Goal: Information Seeking & Learning: Learn about a topic

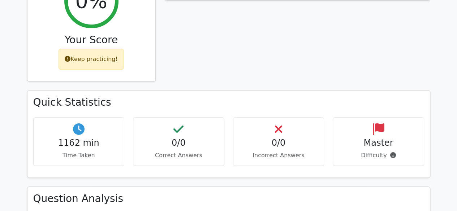
scroll to position [313, 0]
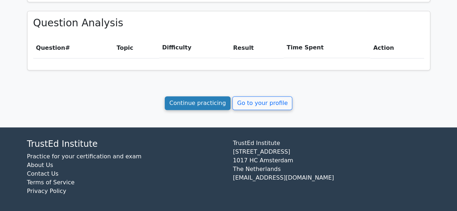
click at [191, 102] on link "Continue practicing" at bounding box center [198, 103] width 66 height 14
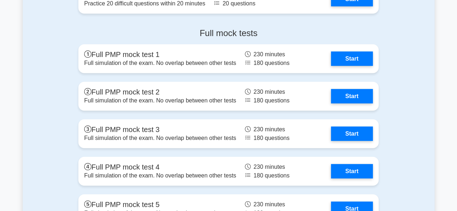
scroll to position [2292, 0]
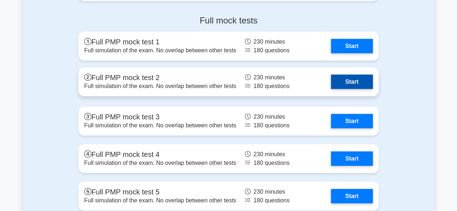
click at [350, 85] on link "Start" at bounding box center [352, 82] width 42 height 14
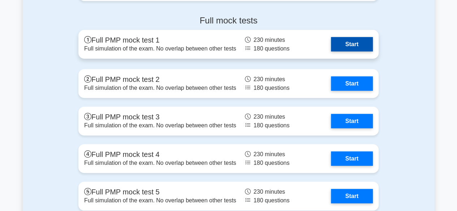
click at [343, 43] on link "Start" at bounding box center [352, 44] width 42 height 14
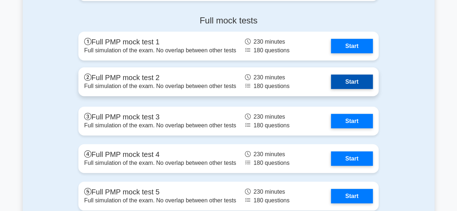
click at [354, 87] on link "Start" at bounding box center [352, 82] width 42 height 14
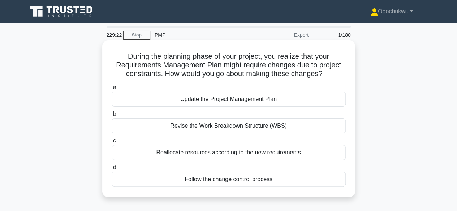
click at [248, 153] on div "Reallocate resources according to the new requirements" at bounding box center [229, 152] width 234 height 15
click at [112, 143] on input "c. Reallocate resources according to the new requirements" at bounding box center [112, 141] width 0 height 5
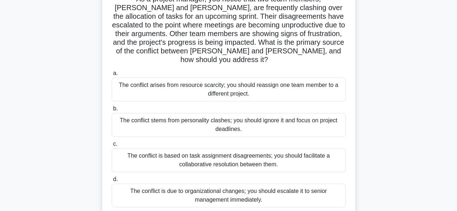
scroll to position [59, 0]
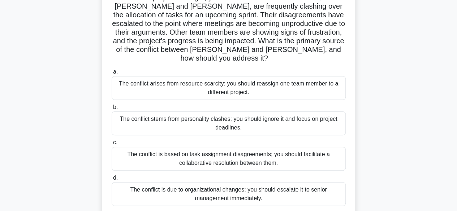
click at [256, 153] on div "The conflict is based on task assignment disagreements; you should facilitate a…" at bounding box center [229, 159] width 234 height 24
click at [112, 145] on input "c. The conflict is based on task assignment disagreements; you should facilitat…" at bounding box center [112, 142] width 0 height 5
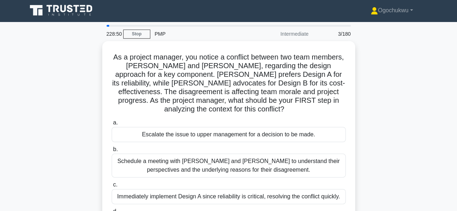
scroll to position [0, 0]
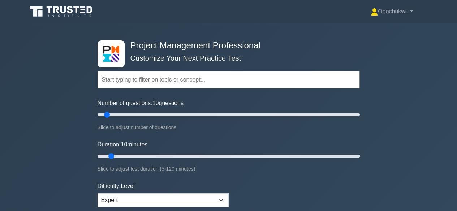
click at [62, 9] on icon at bounding box center [61, 12] width 69 height 14
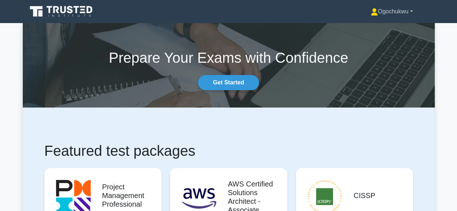
click at [412, 12] on link "Ogochukwu" at bounding box center [391, 11] width 77 height 14
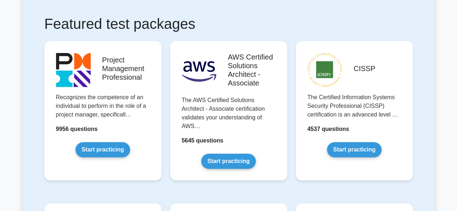
scroll to position [133, 0]
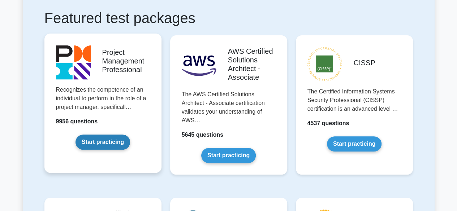
click at [105, 138] on link "Start practicing" at bounding box center [102, 142] width 55 height 15
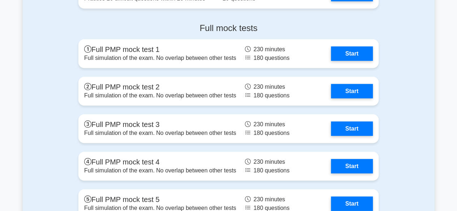
scroll to position [2291, 0]
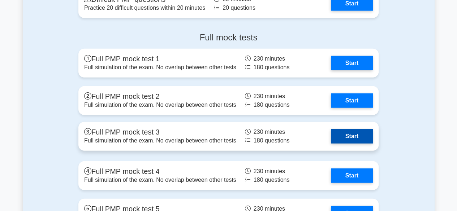
click at [344, 129] on link "Start" at bounding box center [352, 136] width 42 height 14
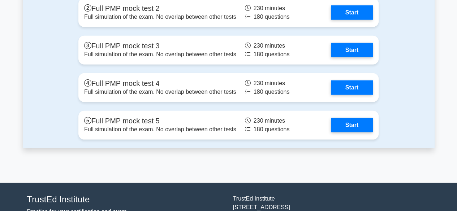
scroll to position [2398, 0]
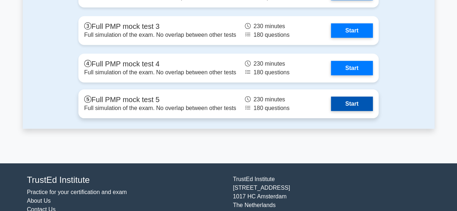
click at [347, 97] on link "Start" at bounding box center [352, 104] width 42 height 14
click at [353, 101] on link "Start" at bounding box center [352, 104] width 42 height 14
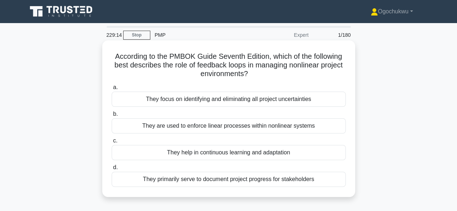
click at [228, 153] on div "They help in continuous learning and adaptation" at bounding box center [229, 152] width 234 height 15
click at [112, 143] on input "c. They help in continuous learning and adaptation" at bounding box center [112, 141] width 0 height 5
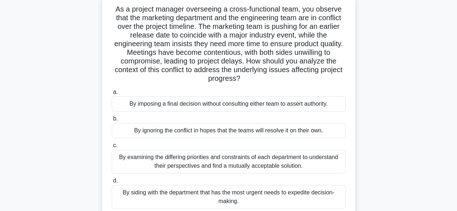
scroll to position [76, 0]
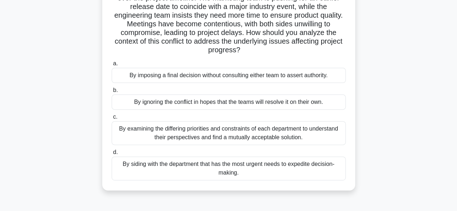
click at [245, 130] on div "By examining the differing priorities and constraints of each department to und…" at bounding box center [229, 133] width 234 height 24
click at [112, 119] on input "c. By examining the differing priorities and constraints of each department to …" at bounding box center [112, 117] width 0 height 5
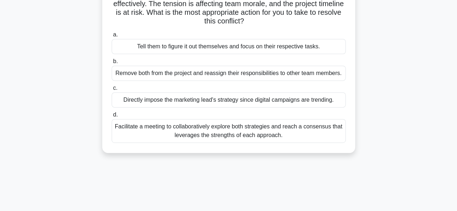
scroll to position [116, 0]
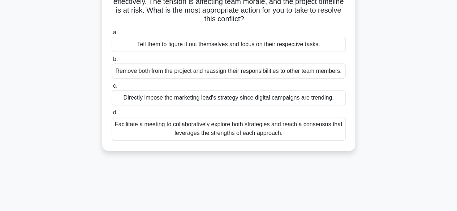
click at [262, 126] on div "Facilitate a meeting to collaboratively explore both strategies and reach a con…" at bounding box center [229, 129] width 234 height 24
click at [112, 115] on input "d. Facilitate a meeting to collaboratively explore both strategies and reach a …" at bounding box center [112, 112] width 0 height 5
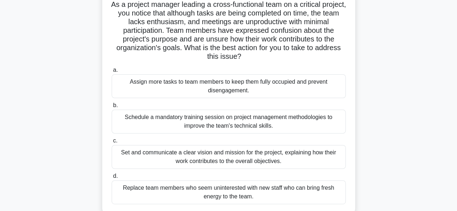
scroll to position [55, 0]
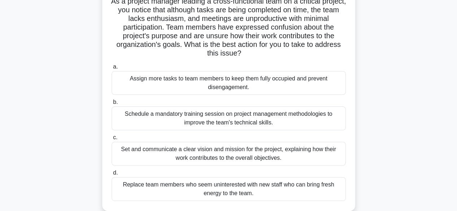
click at [191, 156] on div "Set and communicate a clear vision and mission for the project, explaining how …" at bounding box center [229, 154] width 234 height 24
click at [112, 140] on input "c. Set and communicate a clear vision and mission for the project, explaining h…" at bounding box center [112, 137] width 0 height 5
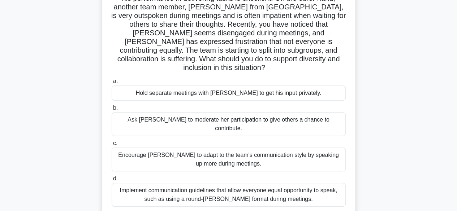
scroll to position [86, 0]
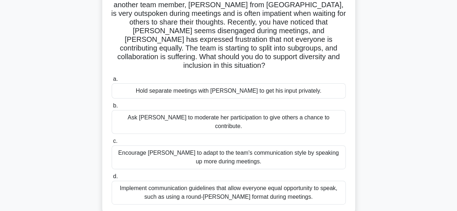
click at [243, 181] on div "Implement communication guidelines that allow everyone equal opportunity to spe…" at bounding box center [229, 193] width 234 height 24
click at [112, 175] on input "d. Implement communication guidelines that allow everyone equal opportunity to …" at bounding box center [112, 176] width 0 height 5
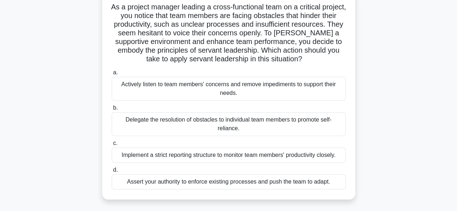
scroll to position [52, 0]
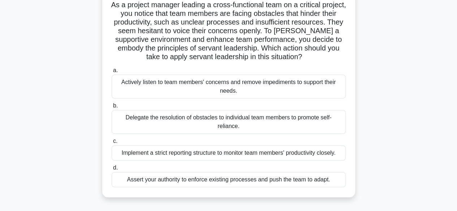
click at [245, 86] on div "Actively listen to team members' concerns and remove impediments to support the…" at bounding box center [229, 87] width 234 height 24
click at [112, 73] on input "a. Actively listen to team members' concerns and remove impediments to support …" at bounding box center [112, 70] width 0 height 5
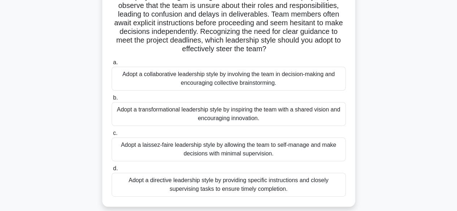
scroll to position [61, 0]
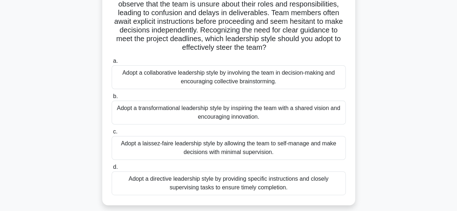
click at [201, 177] on div "Adopt a directive leadership style by providing specific instructions and close…" at bounding box center [229, 183] width 234 height 24
click at [112, 170] on input "d. Adopt a directive leadership style by providing specific instructions and cl…" at bounding box center [112, 167] width 0 height 5
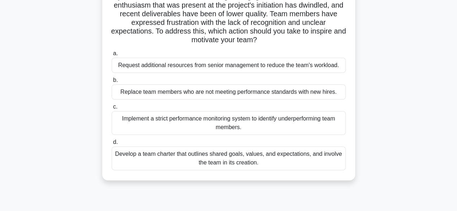
scroll to position [71, 0]
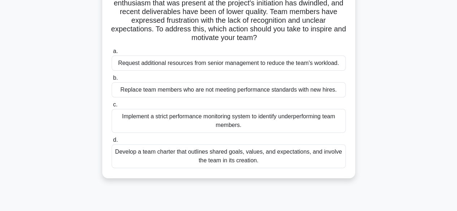
click at [265, 160] on div "Develop a team charter that outlines shared goals, values, and expectations, an…" at bounding box center [229, 156] width 234 height 24
click at [112, 143] on input "d. Develop a team charter that outlines shared goals, values, and expectations,…" at bounding box center [112, 140] width 0 height 5
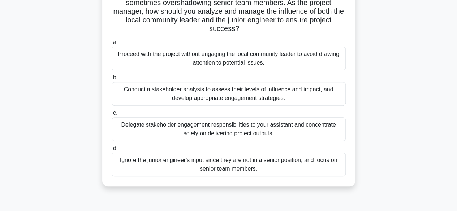
scroll to position [100, 0]
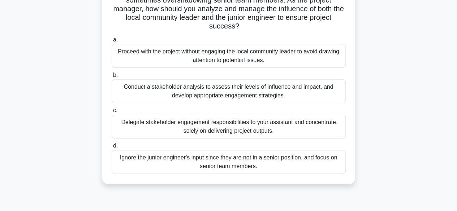
click at [226, 95] on div "Conduct a stakeholder analysis to assess their levels of influence and impact, …" at bounding box center [229, 91] width 234 height 24
click at [112, 78] on input "b. Conduct a stakeholder analysis to assess their levels of influence and impac…" at bounding box center [112, 75] width 0 height 5
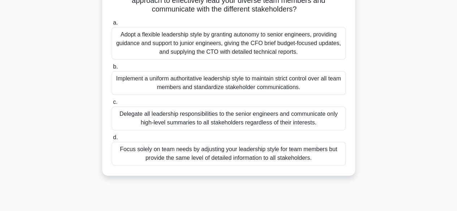
scroll to position [136, 0]
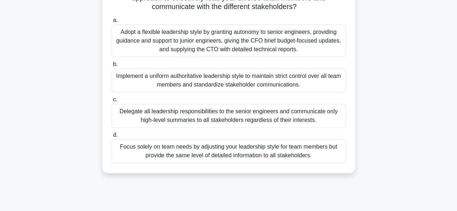
click at [247, 47] on div "Adopt a flexible leadership style by granting autonomy to senior engineers, pro…" at bounding box center [229, 41] width 234 height 32
click at [112, 23] on input "a. Adopt a flexible leadership style by granting autonomy to senior engineers, …" at bounding box center [112, 20] width 0 height 5
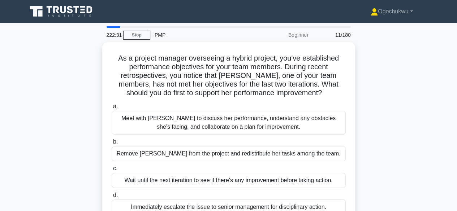
scroll to position [11, 0]
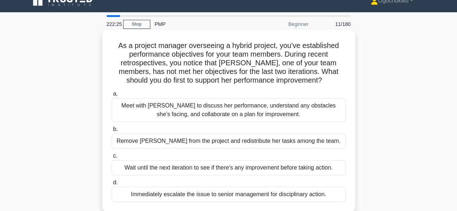
click at [245, 112] on div "Meet with Maria to discuss her performance, understand any obstacles she's faci…" at bounding box center [229, 110] width 234 height 24
click at [112, 96] on input "a. Meet with Maria to discuss her performance, understand any obstacles she's f…" at bounding box center [112, 94] width 0 height 5
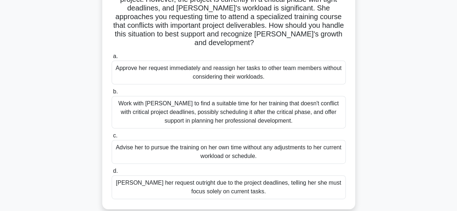
scroll to position [90, 0]
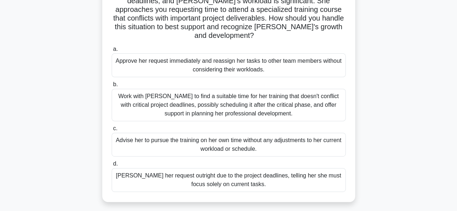
click at [235, 97] on div "Work with Emily to find a suitable time for her training that doesn't conflict …" at bounding box center [229, 105] width 234 height 32
click at [112, 87] on input "b. Work with Emily to find a suitable time for her training that doesn't confli…" at bounding box center [112, 84] width 0 height 5
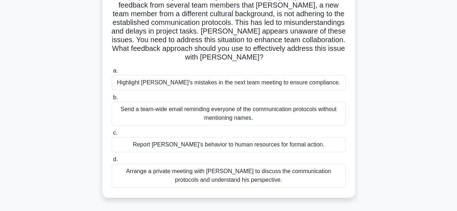
scroll to position [69, 0]
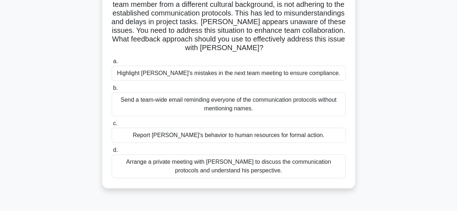
click at [235, 166] on div "Arrange a private meeting with Jacob to discuss the communication protocols and…" at bounding box center [229, 166] width 234 height 24
click at [112, 153] on input "d. Arrange a private meeting with Jacob to discuss the communication protocols …" at bounding box center [112, 150] width 0 height 5
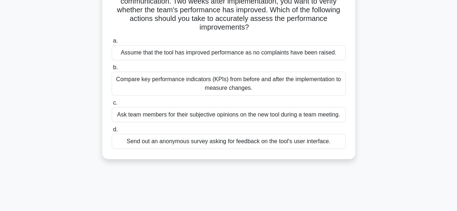
scroll to position [75, 0]
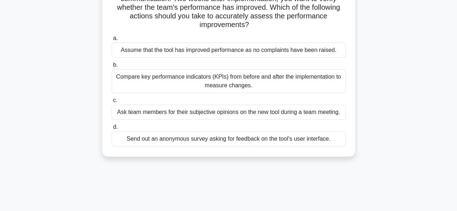
click at [246, 81] on div "Compare key performance indicators (KPIs) from before and after the implementat…" at bounding box center [229, 81] width 234 height 24
click at [112, 68] on input "b. Compare key performance indicators (KPIs) from before and after the implemen…" at bounding box center [112, 65] width 0 height 5
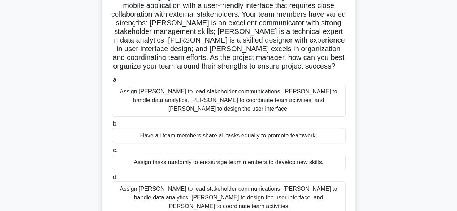
scroll to position [45, 0]
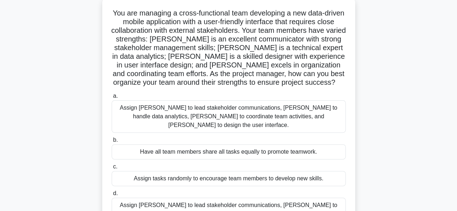
click at [454, 69] on main "219:44 Stop PMP Beginner 15/180 You are managing a cross-functional team develo…" at bounding box center [228, 161] width 457 height 367
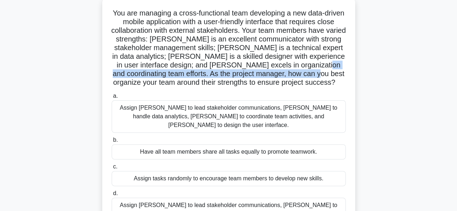
drag, startPoint x: 454, startPoint y: 69, endPoint x: 456, endPoint y: 74, distance: 5.5
click at [456, 74] on main "219:39 Stop PMP Beginner 15/180 You are managing a cross-functional team develo…" at bounding box center [228, 161] width 457 height 367
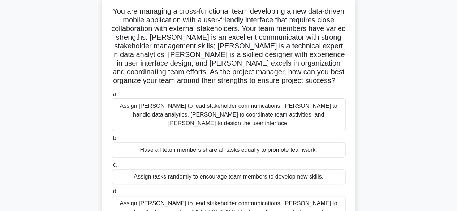
click at [240, 39] on h5 "You are managing a cross-functional team developing a new data-driven mobile ap…" at bounding box center [228, 46] width 235 height 79
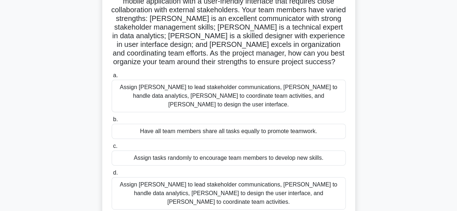
scroll to position [67, 0]
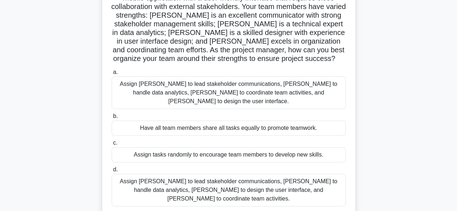
click at [240, 178] on div "Assign Maria to lead stakeholder communications, Ahmed to handle data analytics…" at bounding box center [229, 190] width 234 height 32
click at [112, 172] on input "d. Assign Maria to lead stakeholder communications, Ahmed to handle data analyt…" at bounding box center [112, 169] width 0 height 5
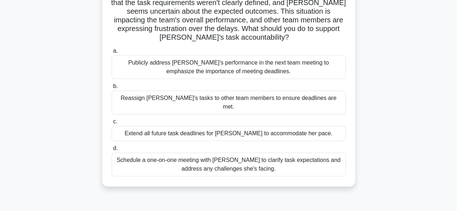
scroll to position [82, 0]
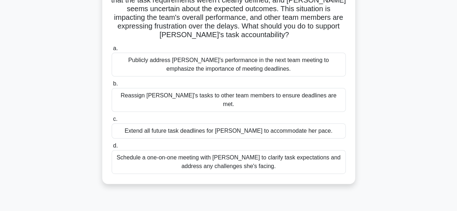
click at [226, 158] on div "Schedule a one-on-one meeting with Emily to clarify task expectations and addre…" at bounding box center [229, 162] width 234 height 24
click at [112, 148] on input "d. Schedule a one-on-one meeting with Emily to clarify task expectations and ad…" at bounding box center [112, 146] width 0 height 5
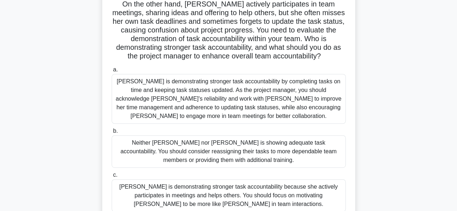
scroll to position [104, 0]
click at [282, 98] on div "Jacob is demonstrating stronger task accountability by completing tasks on time…" at bounding box center [229, 99] width 234 height 50
click at [112, 73] on input "a. Jacob is demonstrating stronger task accountability by completing tasks on t…" at bounding box center [112, 70] width 0 height 5
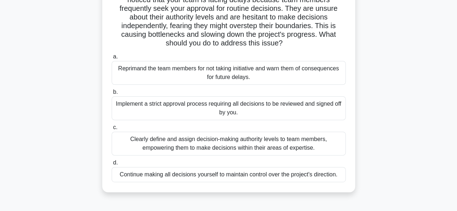
scroll to position [69, 0]
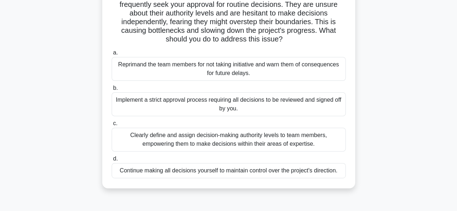
click at [205, 143] on div "Clearly define and assign decision-making authority levels to team members, emp…" at bounding box center [229, 140] width 234 height 24
click at [112, 126] on input "c. Clearly define and assign decision-making authority levels to team members, …" at bounding box center [112, 123] width 0 height 5
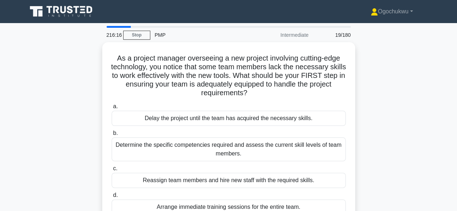
scroll to position [25, 0]
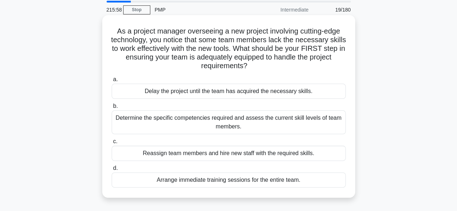
click at [227, 130] on div "Determine the specific competencies required and assess the current skill level…" at bounding box center [229, 122] width 234 height 24
click at [112, 109] on input "b. Determine the specific competencies required and assess the current skill le…" at bounding box center [112, 106] width 0 height 5
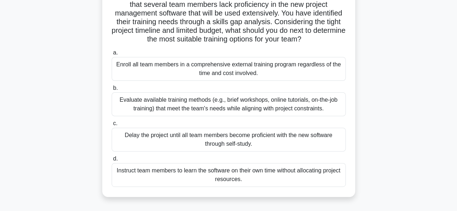
scroll to position [68, 0]
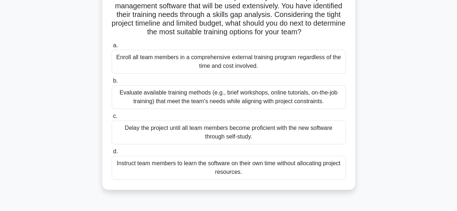
click at [248, 98] on div "Evaluate available training methods (e.g., brief workshops, online tutorials, o…" at bounding box center [229, 97] width 234 height 24
click at [112, 83] on input "b. Evaluate available training methods (e.g., brief workshops, online tutorials…" at bounding box center [112, 81] width 0 height 5
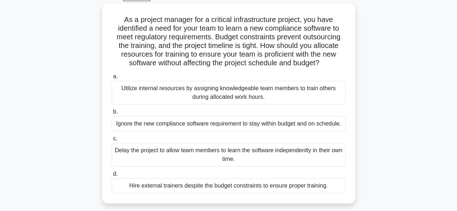
scroll to position [40, 0]
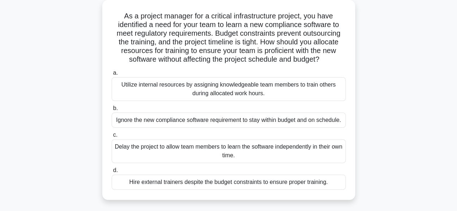
click at [241, 97] on div "Utilize internal resources by assigning knowledgeable team members to train oth…" at bounding box center [229, 89] width 234 height 24
click at [112, 75] on input "a. Utilize internal resources by assigning knowledgeable team members to train …" at bounding box center [112, 73] width 0 height 5
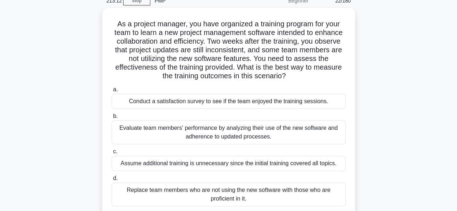
scroll to position [46, 0]
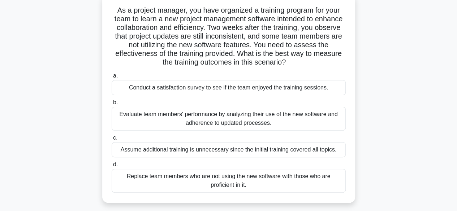
click at [251, 118] on div "Evaluate team members' performance by analyzing their use of the new software a…" at bounding box center [229, 119] width 234 height 24
click at [112, 105] on input "b. Evaluate team members' performance by analyzing their use of the new softwar…" at bounding box center [112, 102] width 0 height 5
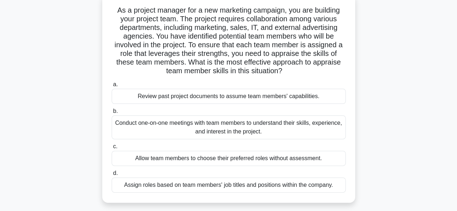
scroll to position [52, 0]
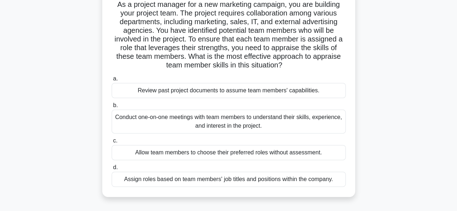
click at [235, 128] on div "Conduct one-on-one meetings with team members to understand their skills, exper…" at bounding box center [229, 122] width 234 height 24
click at [112, 108] on input "b. Conduct one-on-one meetings with team members to understand their skills, ex…" at bounding box center [112, 105] width 0 height 5
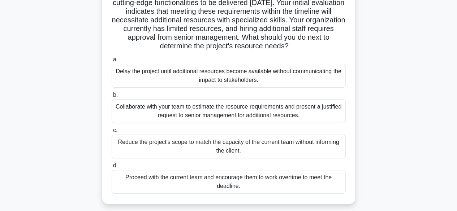
scroll to position [81, 0]
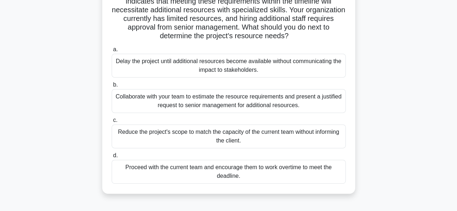
click at [229, 108] on div "Collaborate with your team to estimate the resource requirements and present a …" at bounding box center [229, 101] width 234 height 24
click at [112, 87] on input "b. Collaborate with your team to estimate the resource requirements and present…" at bounding box center [112, 85] width 0 height 5
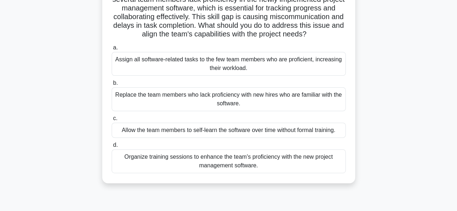
scroll to position [84, 0]
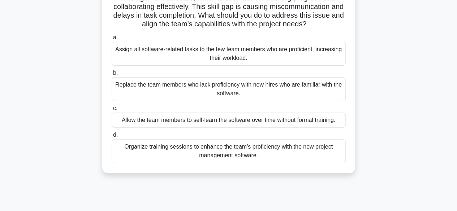
click at [243, 161] on div "Organize training sessions to enhance the team's proficiency with the new proje…" at bounding box center [229, 151] width 234 height 24
click at [112, 138] on input "d. Organize training sessions to enhance the team's proficiency with the new pr…" at bounding box center [112, 135] width 0 height 5
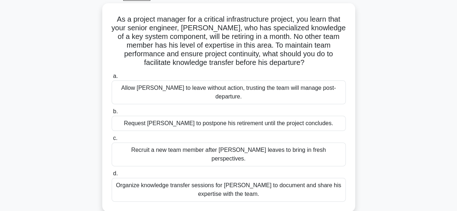
scroll to position [44, 0]
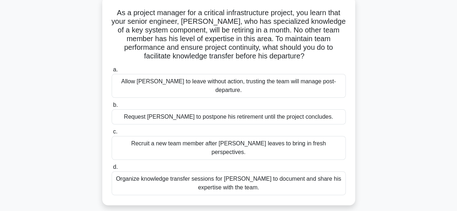
click at [245, 171] on div "Organize knowledge transfer sessions for Daniel to document and share his exper…" at bounding box center [229, 183] width 234 height 24
click at [112, 169] on input "d. Organize knowledge transfer sessions for Daniel to document and share his ex…" at bounding box center [112, 167] width 0 height 5
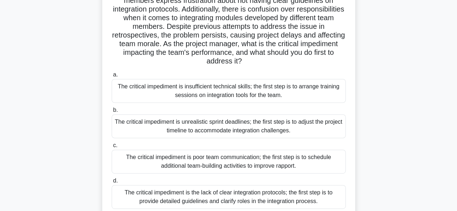
scroll to position [84, 0]
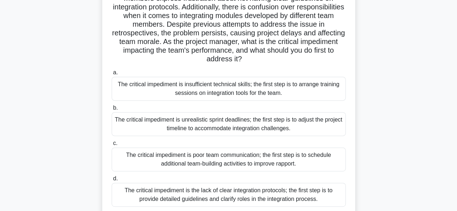
click at [238, 197] on div "The critical impediment is the lack of clear integration protocols; the first s…" at bounding box center [229, 195] width 234 height 24
click at [112, 181] on input "d. The critical impediment is the lack of clear integration protocols; the firs…" at bounding box center [112, 179] width 0 height 5
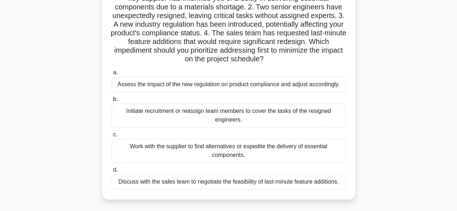
scroll to position [49, 0]
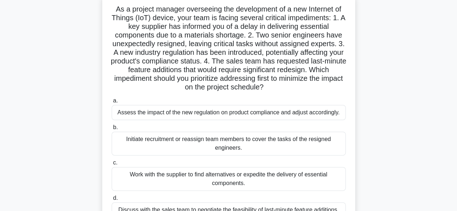
click at [455, 49] on main "204:05 Stop PMP Master 28/180 As a project manager overseeing the development o…" at bounding box center [228, 157] width 457 height 367
click at [456, 51] on main "204:05 Stop PMP Master 28/180 As a project manager overseeing the development o…" at bounding box center [228, 157] width 457 height 367
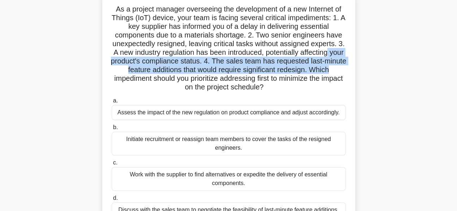
drag, startPoint x: 456, startPoint y: 51, endPoint x: 462, endPoint y: 70, distance: 20.6
click at [456, 70] on html "Ogochukwu Profile Settings Profile" at bounding box center [228, 146] width 457 height 390
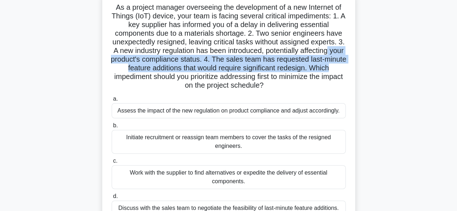
click at [260, 56] on h5 "As a project manager overseeing the development of a new Internet of Things (Io…" at bounding box center [228, 46] width 235 height 87
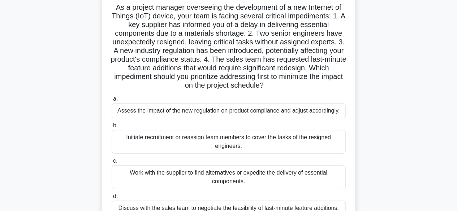
click at [214, 147] on div "Initiate recruitment or reassign team members to cover the tasks of the resigne…" at bounding box center [229, 142] width 234 height 24
click at [112, 128] on input "b. Initiate recruitment or reassign team members to cover the tasks of the resi…" at bounding box center [112, 125] width 0 height 5
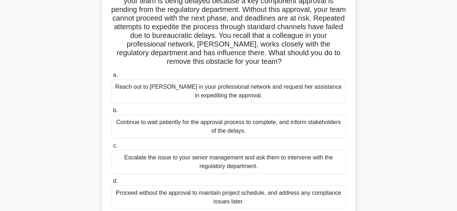
scroll to position [72, 0]
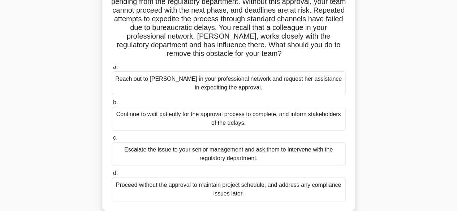
click at [238, 82] on div "Reach out to Susan in your professional network and request her assistance in e…" at bounding box center [229, 83] width 234 height 24
click at [112, 70] on input "a. Reach out to Susan in your professional network and request her assistance i…" at bounding box center [112, 67] width 0 height 5
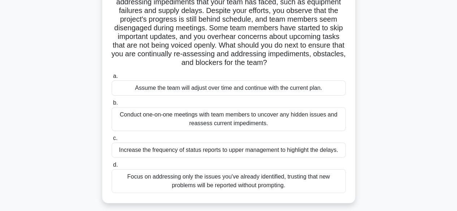
scroll to position [82, 0]
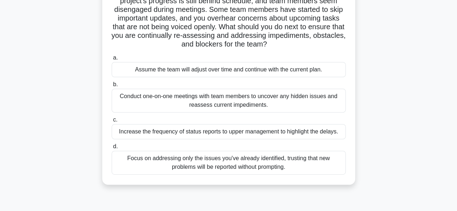
click at [209, 100] on div "Conduct one-on-one meetings with team members to uncover any hidden issues and …" at bounding box center [229, 101] width 234 height 24
click at [112, 87] on input "b. Conduct one-on-one meetings with team members to uncover any hidden issues a…" at bounding box center [112, 84] width 0 height 5
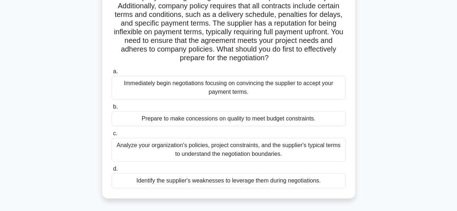
scroll to position [88, 0]
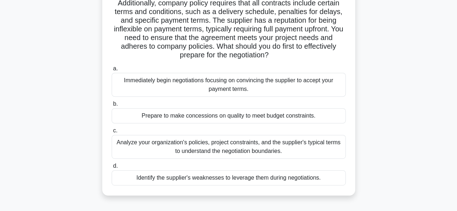
click at [260, 148] on div "Analyze your organization's policies, project constraints, and the supplier's t…" at bounding box center [229, 147] width 234 height 24
click at [112, 133] on input "c. Analyze your organization's policies, project constraints, and the supplier'…" at bounding box center [112, 131] width 0 height 5
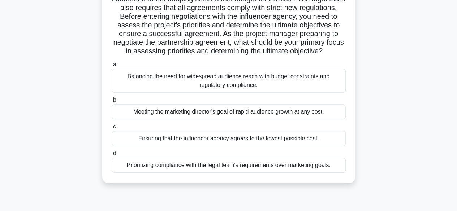
scroll to position [69, 0]
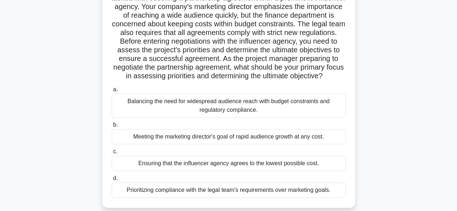
click at [452, 97] on main "200:09 Stop PMP Beginner 32/180 .spinner_0XTQ{transform-origin:center;animation…" at bounding box center [228, 137] width 457 height 367
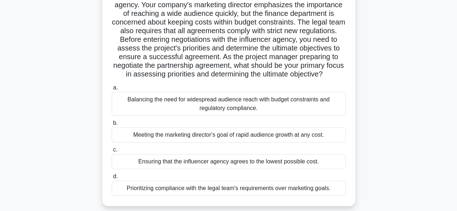
click at [214, 114] on div "Balancing the need for widespread audience reach with budget constraints and re…" at bounding box center [229, 104] width 234 height 24
click at [112, 90] on input "a. Balancing the need for widespread audience reach with budget constraints and…" at bounding box center [112, 88] width 0 height 5
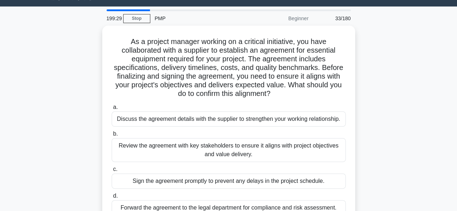
scroll to position [37, 0]
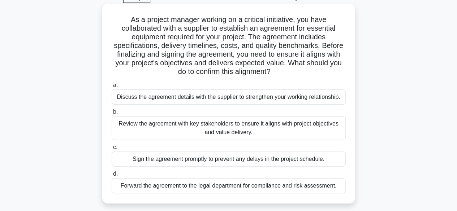
click at [265, 128] on div "Review the agreement with key stakeholders to ensure it aligns with project obj…" at bounding box center [229, 128] width 234 height 24
click at [112, 114] on input "b. Review the agreement with key stakeholders to ensure it aligns with project …" at bounding box center [112, 112] width 0 height 5
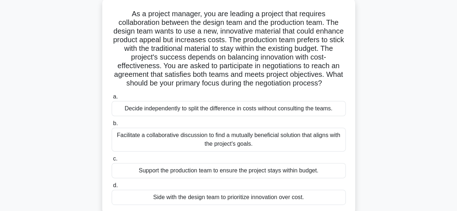
scroll to position [62, 0]
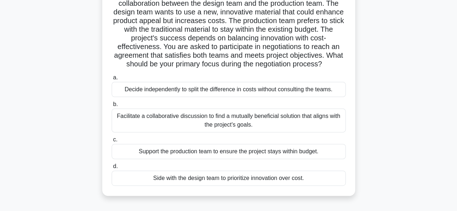
click at [244, 121] on div "Facilitate a collaborative discussion to find a mutually beneficial solution th…" at bounding box center [229, 121] width 234 height 24
click at [112, 107] on input "b. Facilitate a collaborative discussion to find a mutually beneficial solution…" at bounding box center [112, 104] width 0 height 5
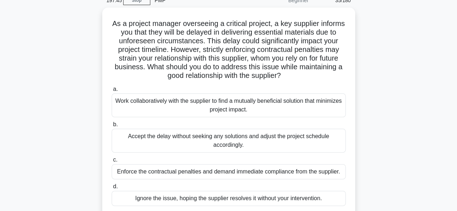
scroll to position [49, 0]
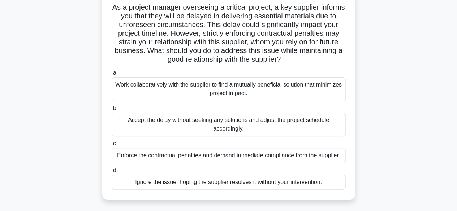
click at [255, 91] on div "Work collaboratively with the supplier to find a mutually beneficial solution t…" at bounding box center [229, 89] width 234 height 24
click at [112, 75] on input "a. Work collaboratively with the supplier to find a mutually beneficial solutio…" at bounding box center [112, 73] width 0 height 5
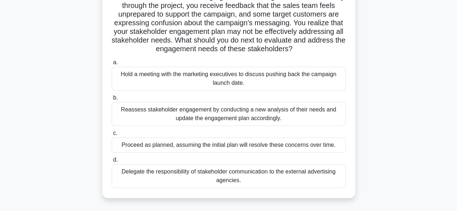
scroll to position [83, 0]
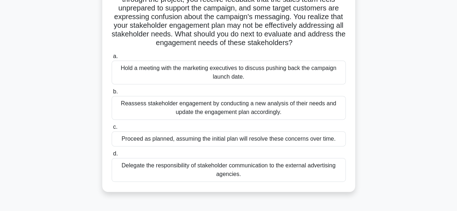
click at [260, 116] on div "Reassess stakeholder engagement by conducting a new analysis of their needs and…" at bounding box center [229, 108] width 234 height 24
click at [112, 94] on input "b. Reassess stakeholder engagement by conducting a new analysis of their needs …" at bounding box center [112, 92] width 0 height 5
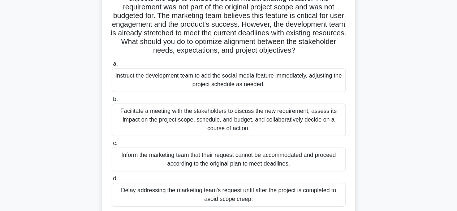
scroll to position [79, 0]
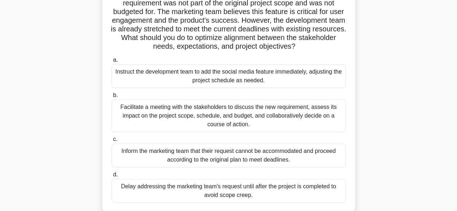
click at [203, 115] on div "Facilitate a meeting with the stakeholders to discuss the new requirement, asse…" at bounding box center [229, 116] width 234 height 32
click at [112, 98] on input "b. Facilitate a meeting with the stakeholders to discuss the new requirement, a…" at bounding box center [112, 95] width 0 height 5
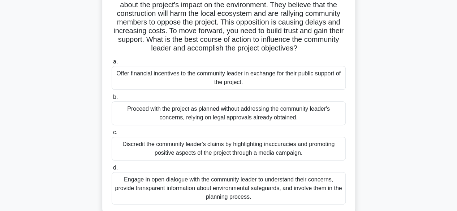
scroll to position [73, 0]
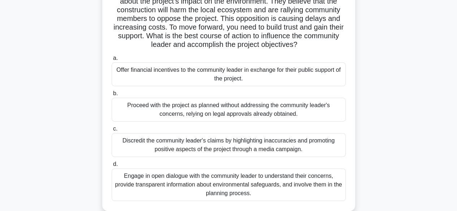
click at [247, 181] on div "Engage in open dialogue with the community leader to understand their concerns,…" at bounding box center [229, 185] width 234 height 32
click at [112, 167] on input "d. Engage in open dialogue with the community leader to understand their concer…" at bounding box center [112, 164] width 0 height 5
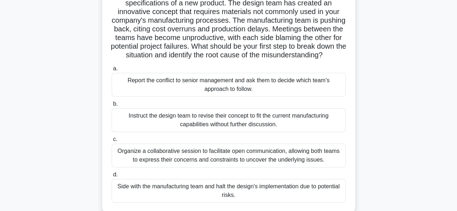
scroll to position [73, 0]
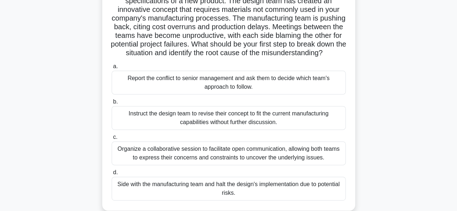
click at [215, 165] on div "Organize a collaborative session to facilitate open communication, allowing bot…" at bounding box center [229, 153] width 234 height 24
click at [112, 140] on input "c. Organize a collaborative session to facilitate open communication, allowing …" at bounding box center [112, 137] width 0 height 5
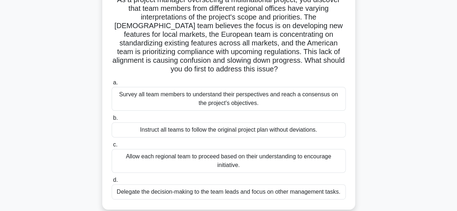
scroll to position [38, 0]
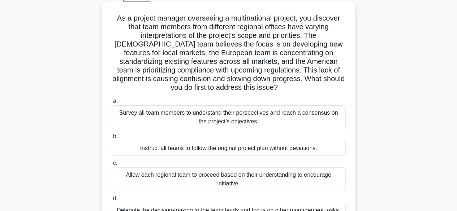
click at [232, 117] on div "Survey all team members to understand their perspectives and reach a consensus …" at bounding box center [229, 117] width 234 height 24
click at [112, 104] on input "a. Survey all team members to understand their perspectives and reach a consens…" at bounding box center [112, 101] width 0 height 5
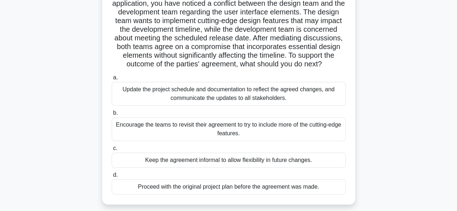
scroll to position [78, 0]
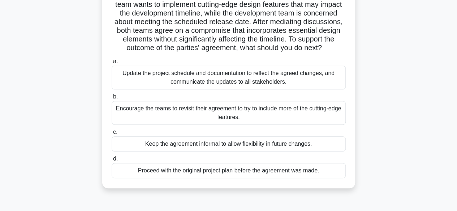
click at [259, 87] on div "Update the project schedule and documentation to reflect the agreed changes, an…" at bounding box center [229, 78] width 234 height 24
click at [112, 64] on input "a. Update the project schedule and documentation to reflect the agreed changes,…" at bounding box center [112, 61] width 0 height 5
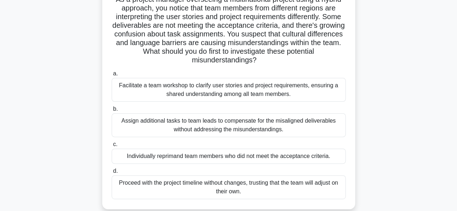
scroll to position [62, 0]
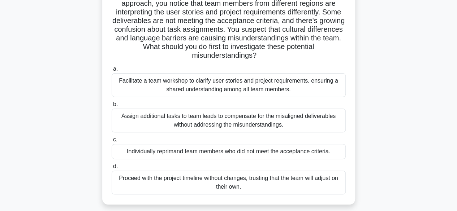
click at [197, 91] on div "Facilitate a team workshop to clarify user stories and project requirements, en…" at bounding box center [229, 85] width 234 height 24
click at [112, 71] on input "a. Facilitate a team workshop to clarify user stories and project requirements,…" at bounding box center [112, 69] width 0 height 5
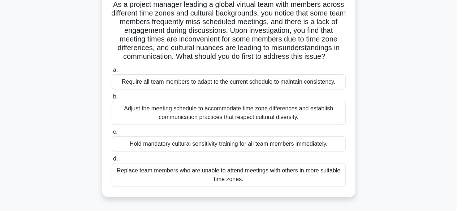
scroll to position [65, 0]
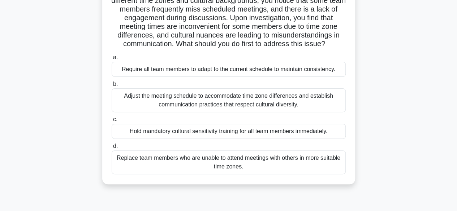
click at [259, 105] on div "Adjust the meeting schedule to accommodate time zone differences and establish …" at bounding box center [229, 100] width 234 height 24
click at [112, 87] on input "b. Adjust the meeting schedule to accommodate time zone differences and establi…" at bounding box center [112, 84] width 0 height 5
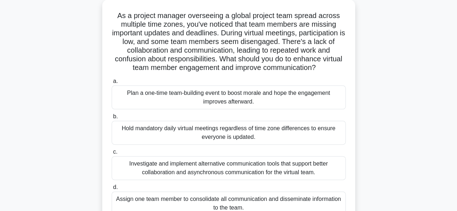
scroll to position [63, 0]
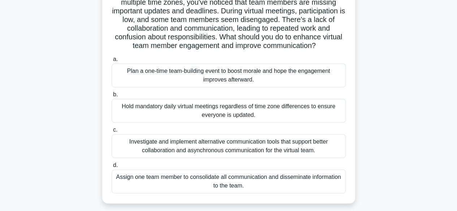
click at [223, 152] on div "Investigate and implement alternative communication tools that support better c…" at bounding box center [229, 146] width 234 height 24
click at [112, 132] on input "c. Investigate and implement alternative communication tools that support bette…" at bounding box center [112, 130] width 0 height 5
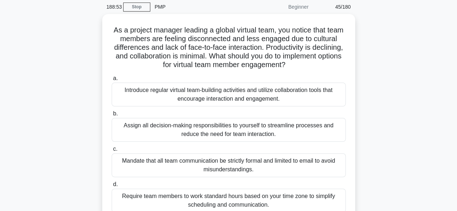
scroll to position [56, 0]
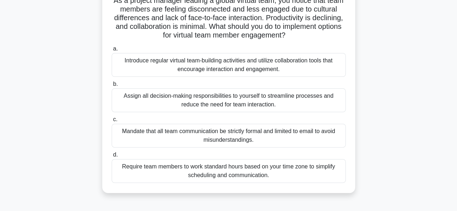
click at [270, 66] on div "Introduce regular virtual team-building activities and utilize collaboration to…" at bounding box center [229, 65] width 234 height 24
click at [112, 51] on input "a. Introduce regular virtual team-building activities and utilize collaboration…" at bounding box center [112, 49] width 0 height 5
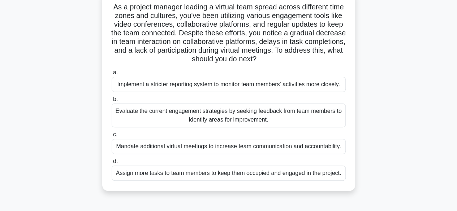
scroll to position [62, 0]
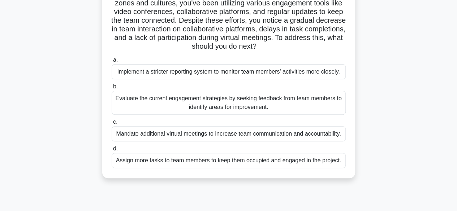
click at [219, 103] on div "Evaluate the current engagement strategies by seeking feedback from team member…" at bounding box center [229, 103] width 234 height 24
click at [112, 89] on input "b. Evaluate the current engagement strategies by seeking feedback from team mem…" at bounding box center [112, 86] width 0 height 5
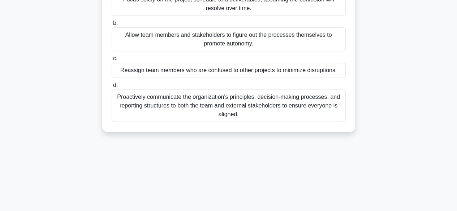
scroll to position [137, 0]
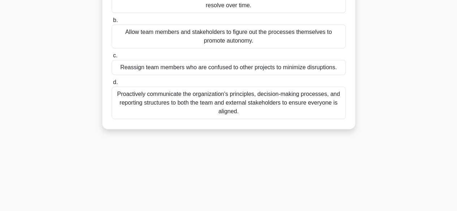
click at [223, 119] on div "Proactively communicate the organization's principles, decision-making processe…" at bounding box center [229, 103] width 234 height 32
click at [112, 85] on input "d. Proactively communicate the organization's principles, decision-making proce…" at bounding box center [112, 82] width 0 height 5
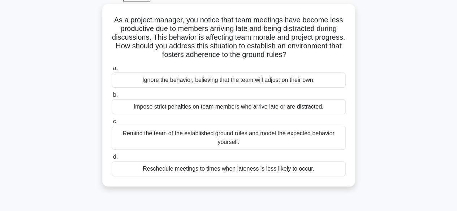
scroll to position [39, 0]
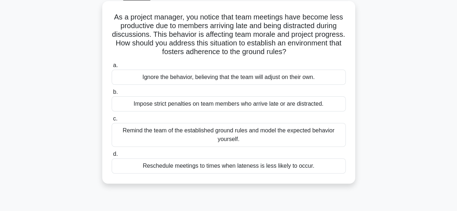
click at [258, 134] on div "Remind the team of the established ground rules and model the expected behavior…" at bounding box center [229, 135] width 234 height 24
click at [112, 121] on input "c. Remind the team of the established ground rules and model the expected behav…" at bounding box center [112, 119] width 0 height 5
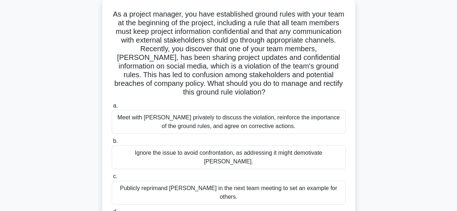
scroll to position [47, 0]
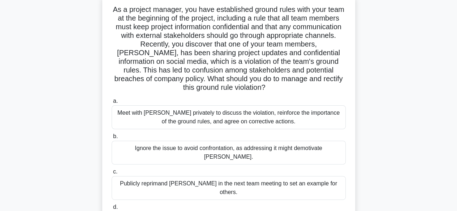
click at [234, 122] on div "Meet with Tom privately to discuss the violation, reinforce the importance of t…" at bounding box center [229, 117] width 234 height 24
click at [112, 104] on input "a. Meet with Tom privately to discuss the violation, reinforce the importance o…" at bounding box center [112, 101] width 0 height 5
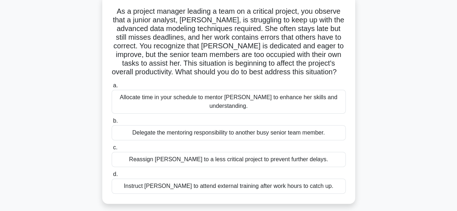
scroll to position [48, 0]
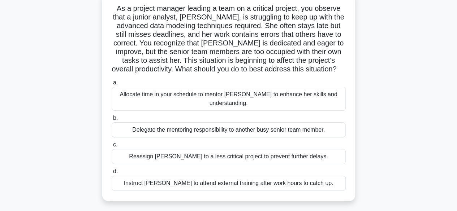
click at [248, 93] on div "Allocate time in your schedule to mentor Emma to enhance her skills and underst…" at bounding box center [229, 99] width 234 height 24
click at [112, 85] on input "a. Allocate time in your schedule to mentor Emma to enhance her skills and unde…" at bounding box center [112, 82] width 0 height 5
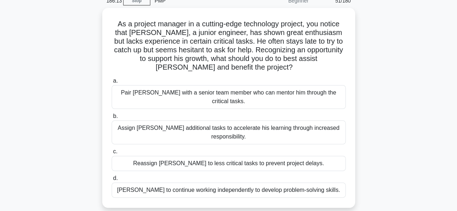
scroll to position [35, 0]
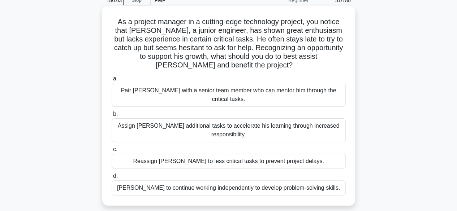
click at [265, 92] on div "Pair Sam with a senior team member who can mentor him through the critical task…" at bounding box center [229, 95] width 234 height 24
click at [112, 81] on input "a. Pair Sam with a senior team member who can mentor him through the critical t…" at bounding box center [112, 79] width 0 height 5
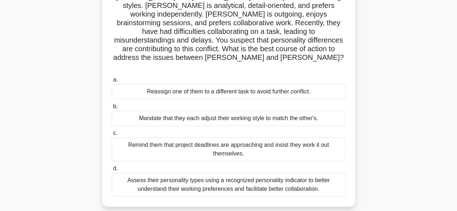
scroll to position [69, 0]
click at [201, 173] on div "Assess their personality types using a recognized personality indicator to bett…" at bounding box center [229, 185] width 234 height 24
click at [112, 171] on input "d. Assess their personality types using a recognized personality indicator to b…" at bounding box center [112, 168] width 0 height 5
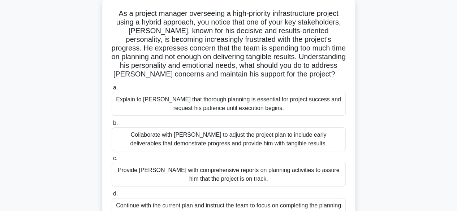
scroll to position [40, 0]
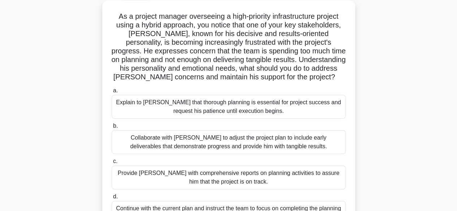
click at [286, 145] on div "Collaborate with Thomas to adjust the project plan to include early deliverable…" at bounding box center [229, 142] width 234 height 24
click at [112, 129] on input "b. Collaborate with Thomas to adjust the project plan to include early delivera…" at bounding box center [112, 126] width 0 height 5
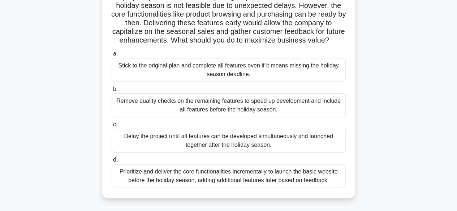
scroll to position [71, 0]
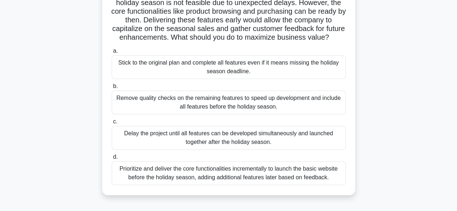
click at [240, 185] on div "Prioritize and deliver the core functionalities incrementally to launch the bas…" at bounding box center [229, 173] width 234 height 24
click at [112, 160] on input "d. Prioritize and deliver the core functionalities incrementally to launch the …" at bounding box center [112, 157] width 0 height 5
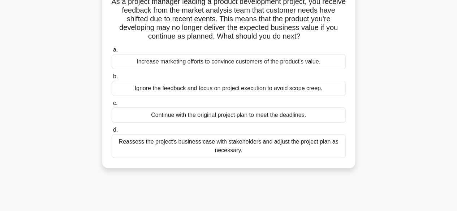
scroll to position [58, 0]
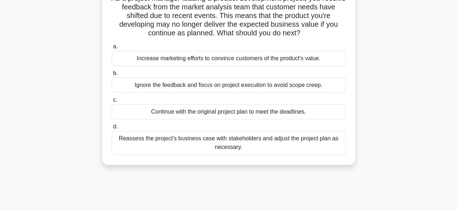
click at [269, 145] on div "Reassess the project's business case with stakeholders and adjust the project p…" at bounding box center [229, 143] width 234 height 24
click at [112, 129] on input "d. Reassess the project's business case with stakeholders and adjust the projec…" at bounding box center [112, 127] width 0 height 5
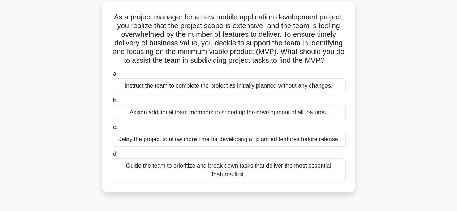
scroll to position [43, 0]
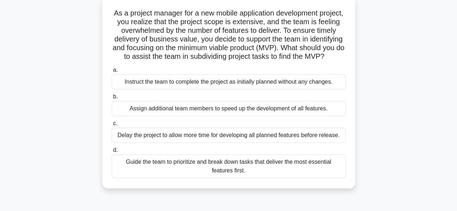
click at [272, 178] on div "Guide the team to prioritize and break down tasks that deliver the most essenti…" at bounding box center [229, 166] width 234 height 24
click at [112, 153] on input "d. Guide the team to prioritize and break down tasks that deliver the most esse…" at bounding box center [112, 150] width 0 height 5
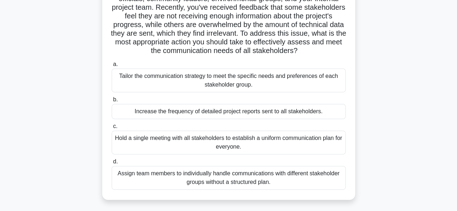
scroll to position [78, 0]
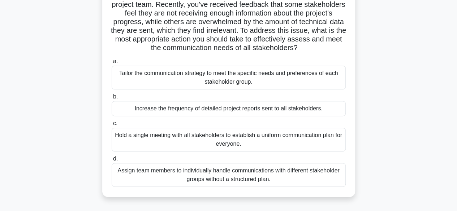
click at [247, 90] on div "Tailor the communication strategy to meet the specific needs and preferences of…" at bounding box center [229, 78] width 234 height 24
click at [112, 64] on input "a. Tailor the communication strategy to meet the specific needs and preferences…" at bounding box center [112, 61] width 0 height 5
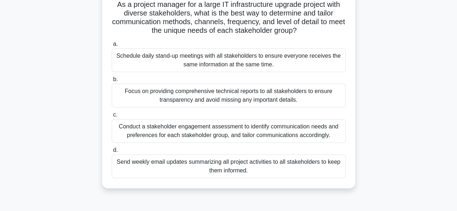
scroll to position [54, 0]
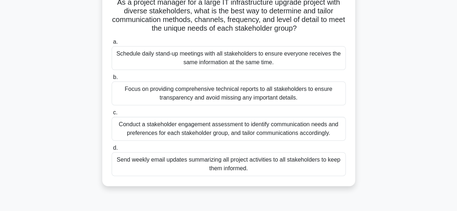
click at [241, 125] on div "Conduct a stakeholder engagement assessment to identify communication needs and…" at bounding box center [229, 129] width 234 height 24
click at [112, 115] on input "c. Conduct a stakeholder engagement assessment to identify communication needs …" at bounding box center [112, 112] width 0 height 5
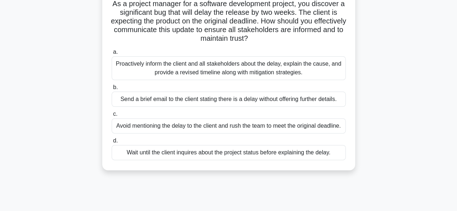
scroll to position [56, 0]
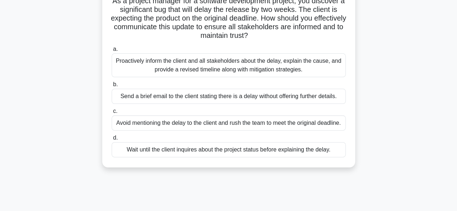
click at [260, 67] on div "Proactively inform the client and all stakeholders about the delay, explain the…" at bounding box center [229, 65] width 234 height 24
click at [112, 52] on input "a. Proactively inform the client and all stakeholders about the delay, explain …" at bounding box center [112, 49] width 0 height 5
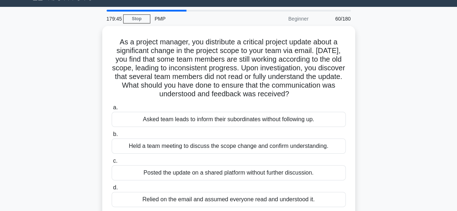
scroll to position [28, 0]
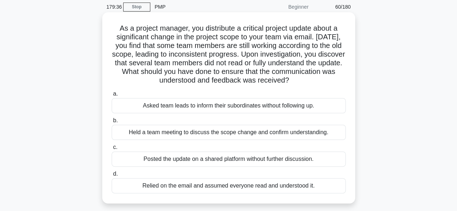
click at [261, 134] on div "Held a team meeting to discuss the scope change and confirm understanding." at bounding box center [229, 132] width 234 height 15
click at [112, 123] on input "b. Held a team meeting to discuss the scope change and confirm understanding." at bounding box center [112, 120] width 0 height 5
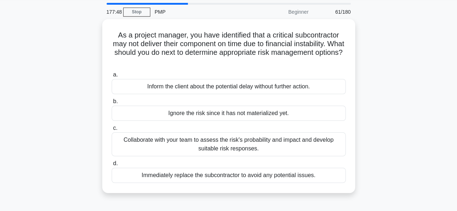
scroll to position [0, 0]
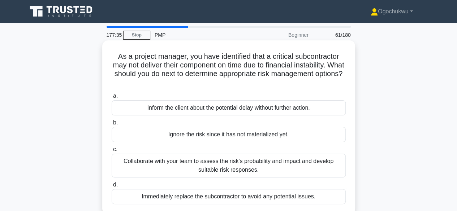
click at [238, 166] on div "Collaborate with your team to assess the risk's probability and impact and deve…" at bounding box center [229, 166] width 234 height 24
click at [112, 152] on input "c. Collaborate with your team to assess the risk's probability and impact and d…" at bounding box center [112, 149] width 0 height 5
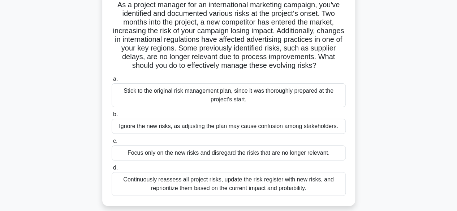
scroll to position [49, 0]
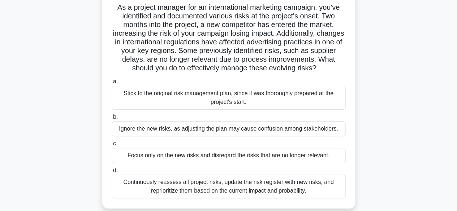
click at [234, 190] on div "Continuously reassess all project risks, update the risk register with new risk…" at bounding box center [229, 187] width 234 height 24
click at [112, 173] on input "d. Continuously reassess all project risks, update the risk register with new r…" at bounding box center [112, 170] width 0 height 5
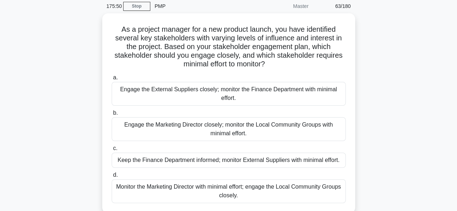
scroll to position [30, 0]
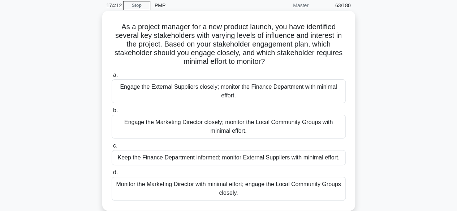
click at [269, 195] on div "Monitor the Marketing Director with minimal effort; engage the Local Community …" at bounding box center [229, 189] width 234 height 24
click at [112, 175] on input "d. Monitor the Marketing Director with minimal effort; engage the Local Communi…" at bounding box center [112, 172] width 0 height 5
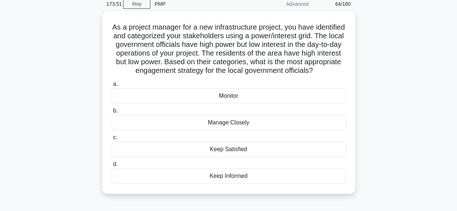
scroll to position [32, 0]
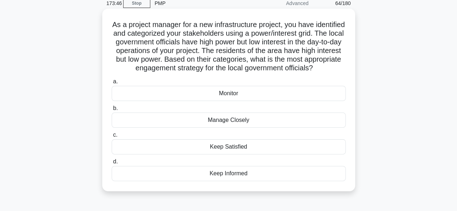
click at [238, 154] on div "Keep Satisfied" at bounding box center [229, 146] width 234 height 15
click at [112, 138] on input "c. Keep Satisfied" at bounding box center [112, 135] width 0 height 5
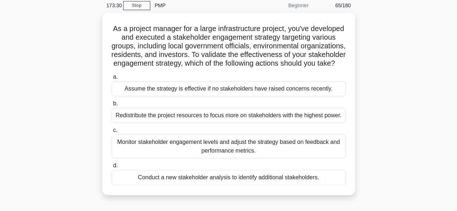
scroll to position [33, 0]
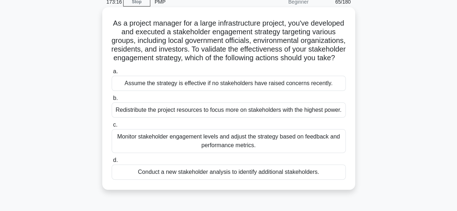
click at [240, 153] on div "Monitor stakeholder engagement levels and adjust the strategy based on feedback…" at bounding box center [229, 141] width 234 height 24
click at [112, 127] on input "c. Monitor stakeholder engagement levels and adjust the strategy based on feedb…" at bounding box center [112, 125] width 0 height 5
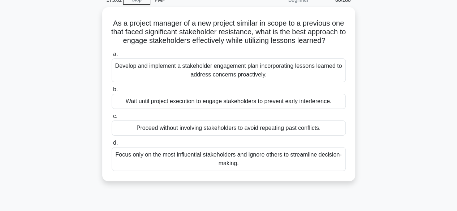
scroll to position [36, 0]
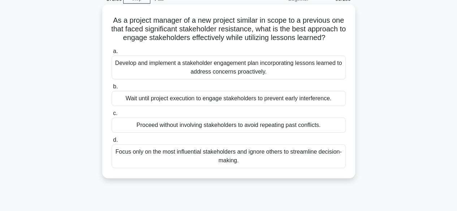
click at [224, 77] on div "Develop and implement a stakeholder engagement plan incorporating lessons learn…" at bounding box center [229, 68] width 234 height 24
click at [112, 54] on input "a. Develop and implement a stakeholder engagement plan incorporating lessons le…" at bounding box center [112, 51] width 0 height 5
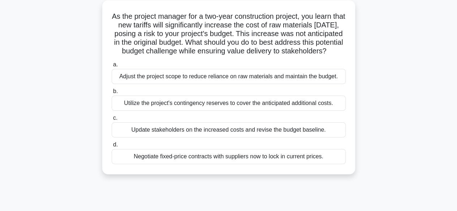
scroll to position [42, 0]
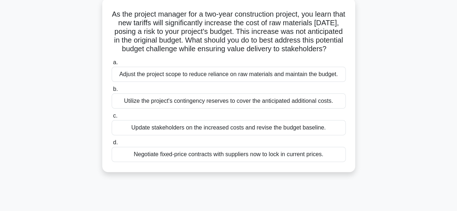
click at [279, 162] on div "Negotiate fixed-price contracts with suppliers now to lock in current prices." at bounding box center [229, 154] width 234 height 15
click at [112, 145] on input "d. Negotiate fixed-price contracts with suppliers now to lock in current prices." at bounding box center [112, 142] width 0 height 5
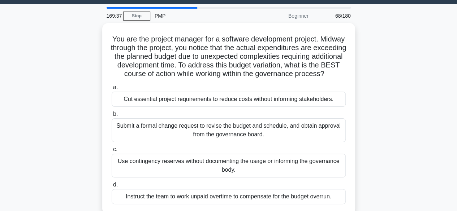
scroll to position [16, 0]
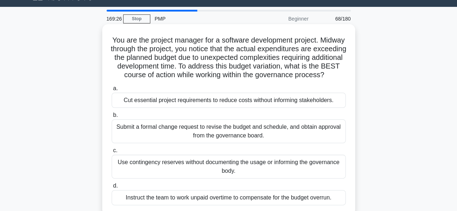
click at [227, 141] on div "Submit a formal change request to revise the budget and schedule, and obtain ap…" at bounding box center [229, 131] width 234 height 24
click at [112, 118] on input "b. Submit a formal change request to revise the budget and schedule, and obtain…" at bounding box center [112, 115] width 0 height 5
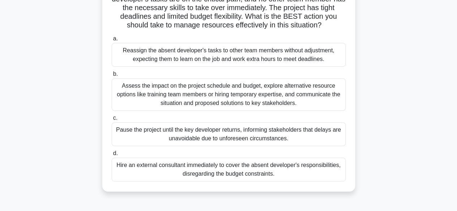
scroll to position [98, 0]
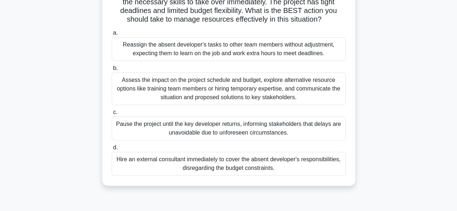
click at [189, 87] on div "Assess the impact on the project schedule and budget, explore alternative resou…" at bounding box center [229, 89] width 234 height 32
click at [112, 71] on input "b. Assess the impact on the project schedule and budget, explore alternative re…" at bounding box center [112, 68] width 0 height 5
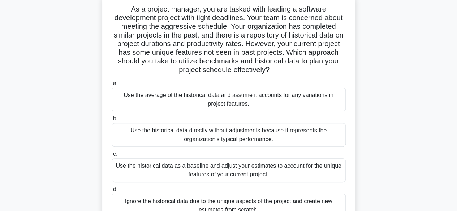
scroll to position [57, 0]
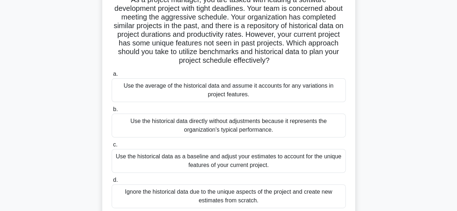
click at [232, 167] on div "Use the historical data as a baseline and adjust your estimates to account for …" at bounding box center [229, 161] width 234 height 24
click at [112, 147] on input "c. Use the historical data as a baseline and adjust your estimates to account f…" at bounding box center [112, 145] width 0 height 5
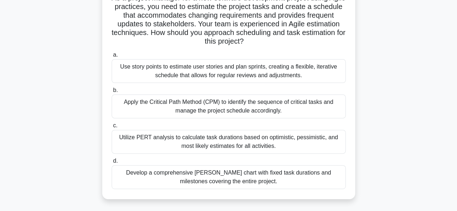
scroll to position [61, 0]
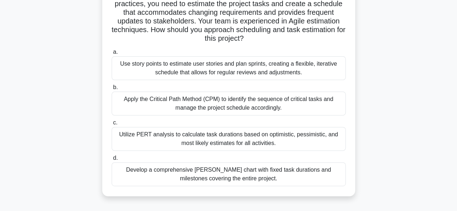
click at [258, 74] on div "Use story points to estimate user stories and plan sprints, creating a flexible…" at bounding box center [229, 68] width 234 height 24
click at [112, 55] on input "a. Use story points to estimate user stories and plan sprints, creating a flexi…" at bounding box center [112, 52] width 0 height 5
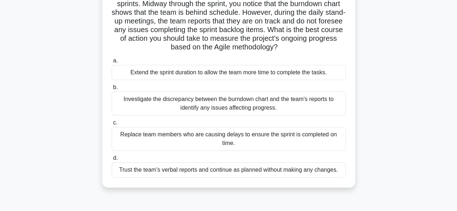
scroll to position [72, 0]
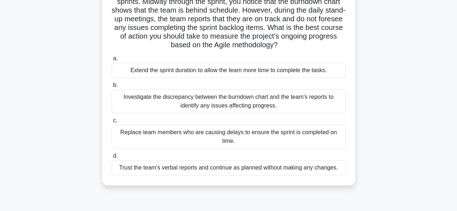
click at [261, 106] on div "Investigate the discrepancy between the burndown chart and the team's reports t…" at bounding box center [229, 102] width 234 height 24
click at [112, 88] on input "b. Investigate the discrepancy between the burndown chart and the team's report…" at bounding box center [112, 85] width 0 height 5
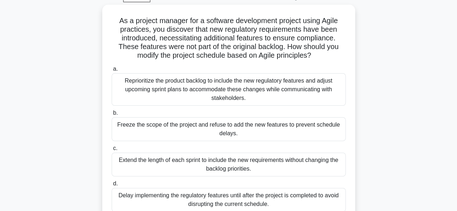
scroll to position [44, 0]
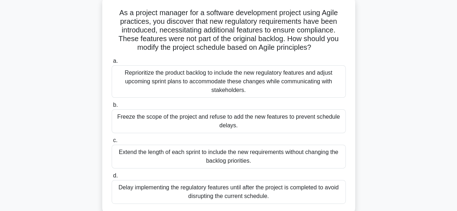
click at [213, 83] on div "Reprioritize the product backlog to include the new regulatory features and adj…" at bounding box center [229, 81] width 234 height 32
click at [112, 64] on input "a. Reprioritize the product backlog to include the new regulatory features and …" at bounding box center [112, 61] width 0 height 5
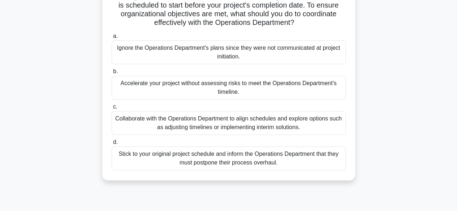
scroll to position [88, 0]
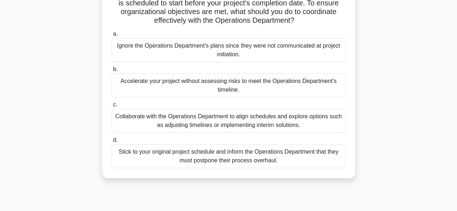
click at [266, 124] on div "Collaborate with the Operations Department to align schedules and explore optio…" at bounding box center [229, 121] width 234 height 24
click at [112, 107] on input "c. Collaborate with the Operations Department to align schedules and explore op…" at bounding box center [112, 105] width 0 height 5
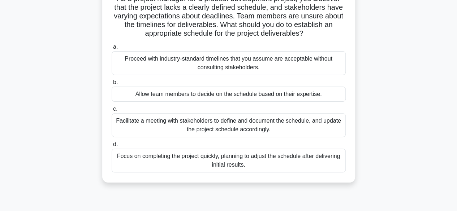
scroll to position [62, 0]
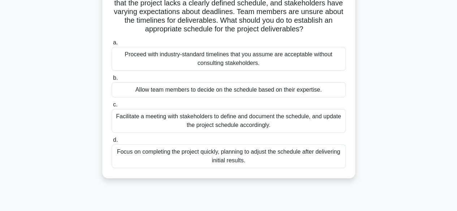
click at [248, 127] on div "Facilitate a meeting with stakeholders to define and document the schedule, and…" at bounding box center [229, 121] width 234 height 24
click at [112, 107] on input "c. Facilitate a meeting with stakeholders to define and document the schedule, …" at bounding box center [112, 105] width 0 height 5
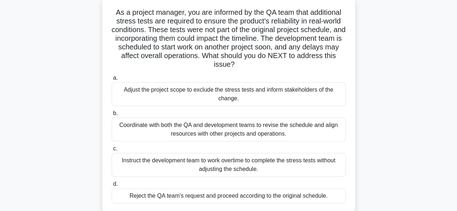
scroll to position [45, 0]
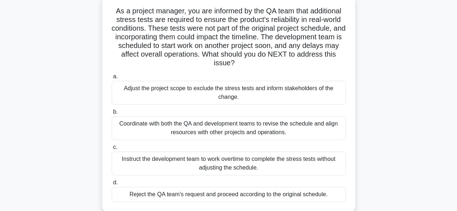
click at [217, 130] on div "Coordinate with both the QA and development teams to revise the schedule and al…" at bounding box center [229, 128] width 234 height 24
click at [112, 114] on input "b. Coordinate with both the QA and development teams to revise the schedule and…" at bounding box center [112, 112] width 0 height 5
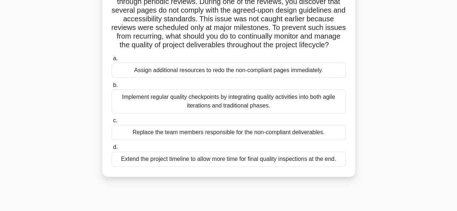
scroll to position [79, 0]
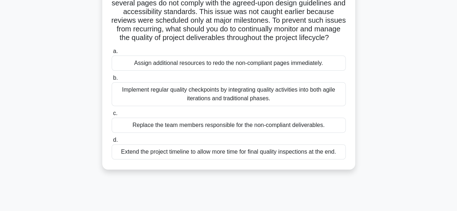
click at [245, 106] on div "Implement regular quality checkpoints by integrating quality activities into bo…" at bounding box center [229, 94] width 234 height 24
click at [112, 80] on input "b. Implement regular quality checkpoints by integrating quality activities into…" at bounding box center [112, 78] width 0 height 5
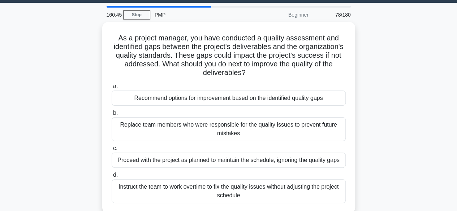
scroll to position [27, 0]
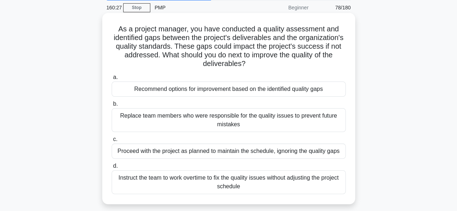
click at [251, 92] on div "Recommend options for improvement based on the identified quality gaps" at bounding box center [229, 89] width 234 height 15
click at [112, 80] on input "a. Recommend options for improvement based on the identified quality gaps" at bounding box center [112, 77] width 0 height 5
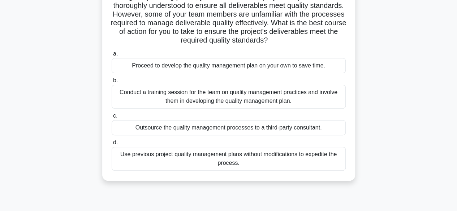
scroll to position [79, 0]
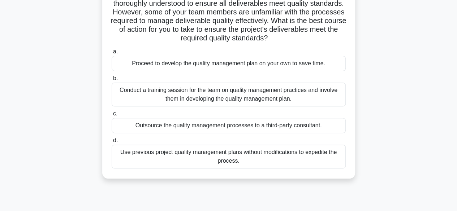
click at [271, 101] on div "Conduct a training session for the team on quality management practices and inv…" at bounding box center [229, 95] width 234 height 24
click at [112, 81] on input "b. Conduct a training session for the team on quality management practices and …" at bounding box center [112, 78] width 0 height 5
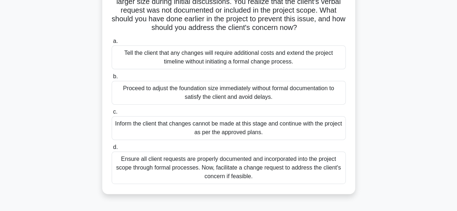
scroll to position [115, 0]
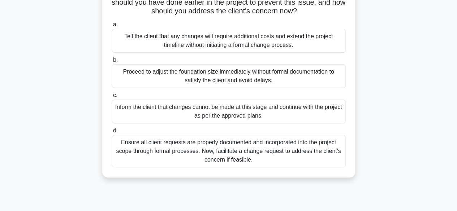
click at [244, 164] on div "Ensure all client requests are properly documented and incorporated into the pr…" at bounding box center [229, 151] width 234 height 32
click at [112, 133] on input "d. Ensure all client requests are properly documented and incorporated into the…" at bounding box center [112, 131] width 0 height 5
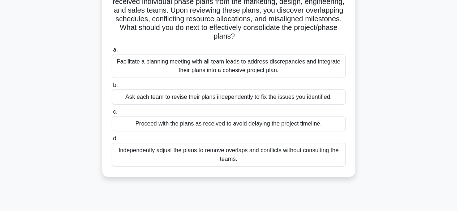
scroll to position [68, 0]
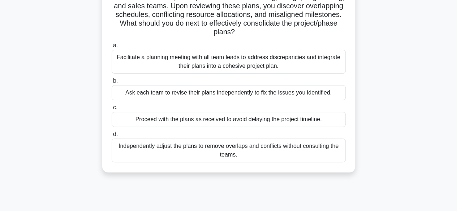
click at [220, 65] on div "Facilitate a planning meeting with all team leads to address discrepancies and …" at bounding box center [229, 62] width 234 height 24
click at [112, 48] on input "a. Facilitate a planning meeting with all team leads to address discrepancies a…" at bounding box center [112, 45] width 0 height 5
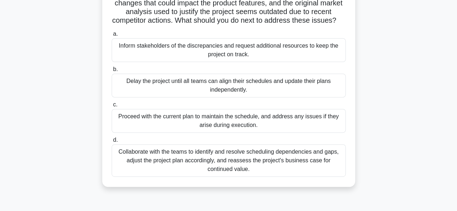
scroll to position [100, 0]
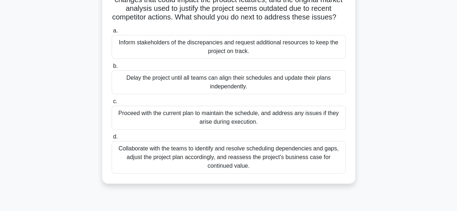
click at [261, 163] on div "Collaborate with the teams to identify and resolve scheduling dependencies and …" at bounding box center [229, 157] width 234 height 32
click at [112, 139] on input "d. Collaborate with the teams to identify and resolve scheduling dependencies a…" at bounding box center [112, 137] width 0 height 5
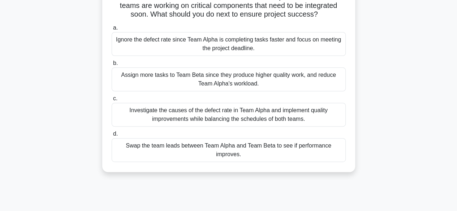
scroll to position [88, 0]
drag, startPoint x: 462, startPoint y: 34, endPoint x: 435, endPoint y: 12, distance: 34.6
click at [435, 12] on main "156:47 Stop PMP Beginner 83/180 As a project manager, you have collected perfor…" at bounding box center [228, 118] width 457 height 367
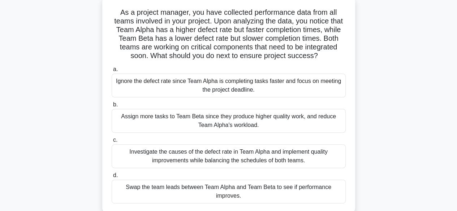
scroll to position [46, 0]
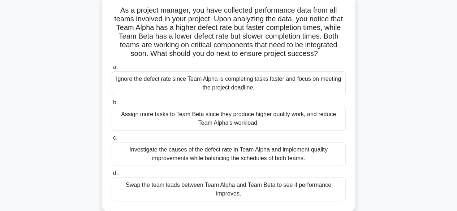
click at [230, 161] on div "Investigate the causes of the defect rate in Team Alpha and implement quality i…" at bounding box center [229, 154] width 234 height 24
click at [112, 140] on input "c. Investigate the causes of the defect rate in Team Alpha and implement qualit…" at bounding box center [112, 138] width 0 height 5
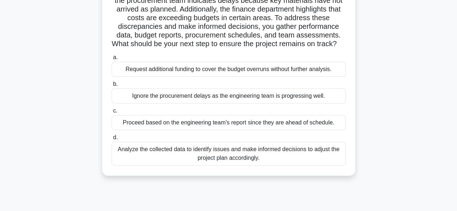
scroll to position [86, 0]
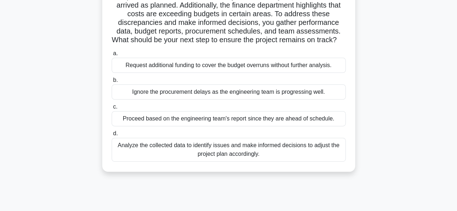
click at [277, 156] on div "Analyze the collected data to identify issues and make informed decisions to ad…" at bounding box center [229, 150] width 234 height 24
click at [112, 136] on input "d. Analyze the collected data to identify issues and make informed decisions to…" at bounding box center [112, 133] width 0 height 5
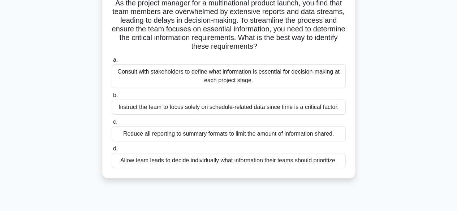
scroll to position [56, 0]
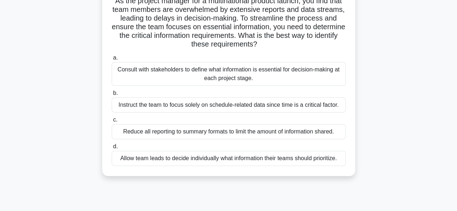
click at [252, 73] on div "Consult with stakeholders to define what information is essential for decision-…" at bounding box center [229, 74] width 234 height 24
click at [112, 60] on input "a. Consult with stakeholders to define what information is essential for decisi…" at bounding box center [112, 58] width 0 height 5
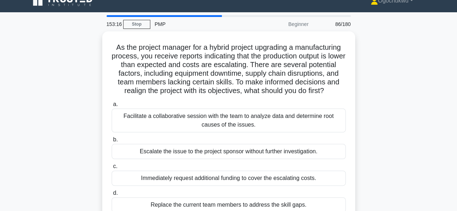
scroll to position [8, 0]
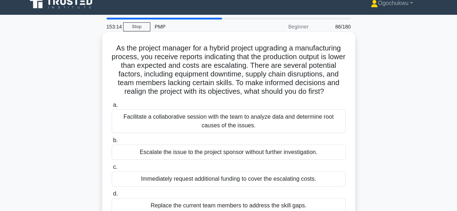
click at [264, 133] on div "Facilitate a collaborative session with the team to analyze data and determine …" at bounding box center [229, 121] width 234 height 24
click at [112, 108] on input "a. Facilitate a collaborative session with the team to analyze data and determi…" at bounding box center [112, 105] width 0 height 5
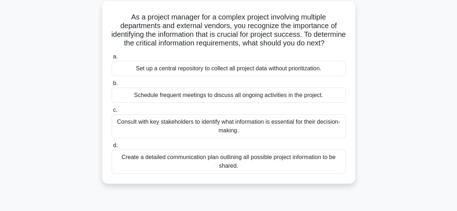
scroll to position [42, 0]
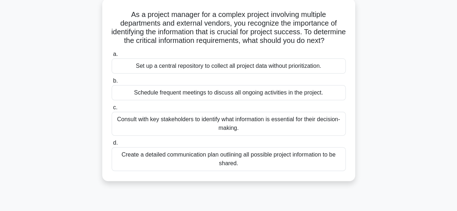
click at [242, 136] on div "Consult with key stakeholders to identify what information is essential for the…" at bounding box center [229, 124] width 234 height 24
click at [112, 110] on input "c. Consult with key stakeholders to identify what information is essential for …" at bounding box center [112, 107] width 0 height 5
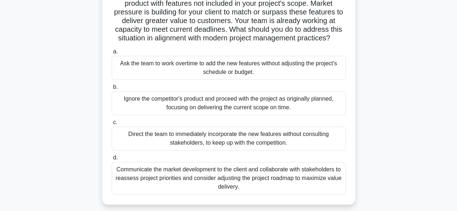
scroll to position [78, 0]
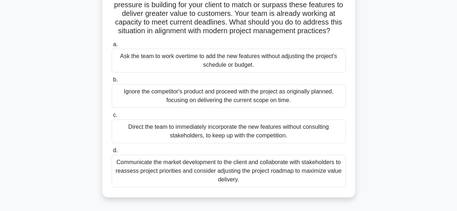
click at [252, 187] on div "Communicate the market development to the client and collaborate with stakehold…" at bounding box center [229, 171] width 234 height 32
click at [112, 153] on input "d. Communicate the market development to the client and collaborate with stakeh…" at bounding box center [112, 150] width 0 height 5
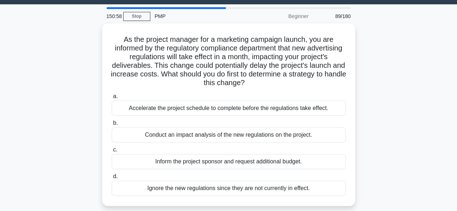
scroll to position [33, 0]
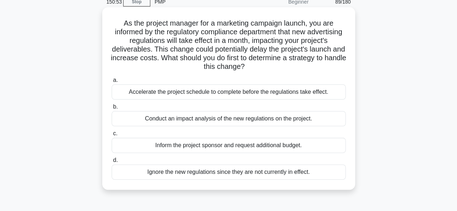
click at [208, 122] on div "Conduct an impact analysis of the new regulations on the project." at bounding box center [229, 118] width 234 height 15
click at [112, 109] on input "b. Conduct an impact analysis of the new regulations on the project." at bounding box center [112, 107] width 0 height 5
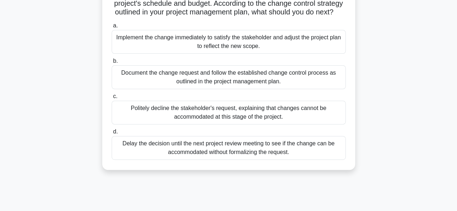
scroll to position [94, 0]
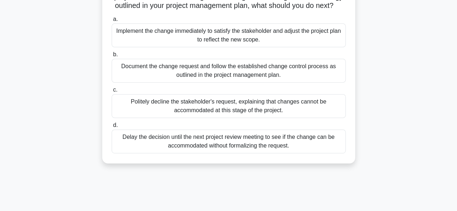
click at [243, 79] on div "Document the change request and follow the established change control process a…" at bounding box center [229, 71] width 234 height 24
click at [112, 57] on input "b. Document the change request and follow the established change control proces…" at bounding box center [112, 54] width 0 height 5
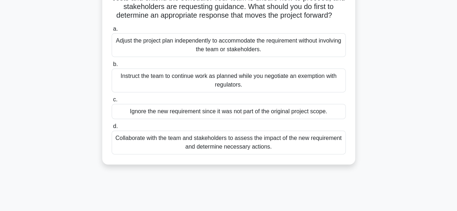
scroll to position [87, 0]
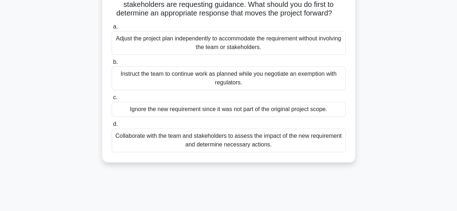
click at [228, 151] on div "Collaborate with the team and stakeholders to assess the impact of the new requ…" at bounding box center [229, 141] width 234 height 24
click at [112, 127] on input "d. Collaborate with the team and stakeholders to assess the impact of the new r…" at bounding box center [112, 124] width 0 height 5
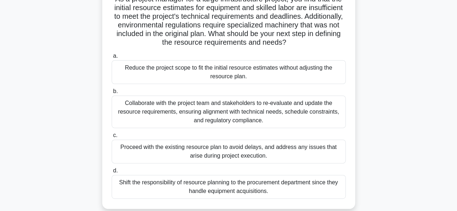
scroll to position [60, 0]
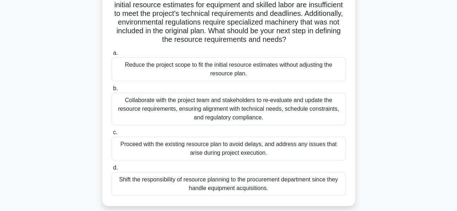
click at [247, 117] on div "Collaborate with the project team and stakeholders to re-evaluate and update th…" at bounding box center [229, 109] width 234 height 32
click at [112, 91] on input "b. Collaborate with the project team and stakeholders to re-evaluate and update…" at bounding box center [112, 88] width 0 height 5
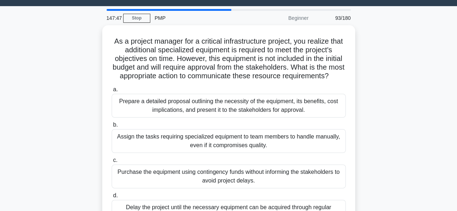
scroll to position [15, 0]
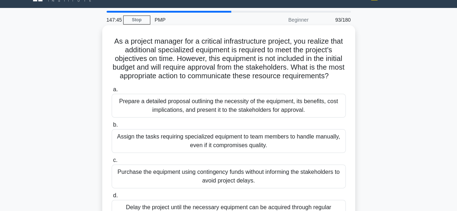
click at [217, 118] on div "Prepare a detailed proposal outlining the necessity of the equipment, its benef…" at bounding box center [229, 106] width 234 height 24
click at [112, 92] on input "a. Prepare a detailed proposal outlining the necessity of the equipment, its be…" at bounding box center [112, 89] width 0 height 5
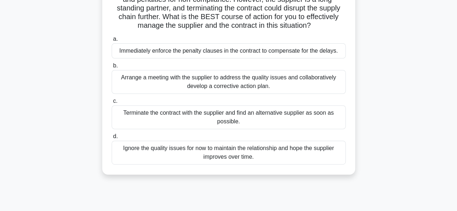
scroll to position [110, 0]
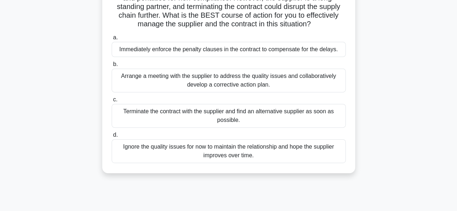
click at [245, 92] on div "Arrange a meeting with the supplier to address the quality issues and collabora…" at bounding box center [229, 81] width 234 height 24
click at [112, 67] on input "b. Arrange a meeting with the supplier to address the quality issues and collab…" at bounding box center [112, 64] width 0 height 5
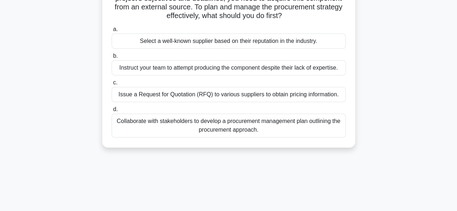
scroll to position [27, 0]
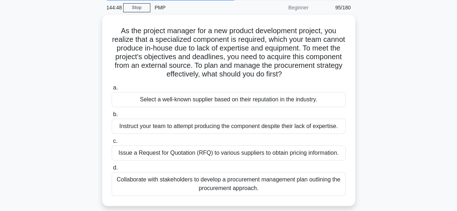
click at [245, 98] on div "As the project manager for a new product development project, you realize that …" at bounding box center [228, 111] width 247 height 186
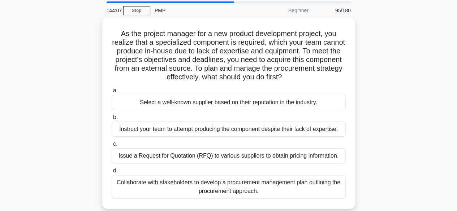
scroll to position [24, 0]
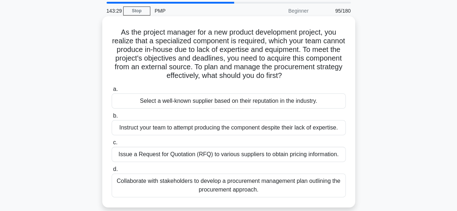
click at [237, 189] on div "Collaborate with stakeholders to develop a procurement management plan outlinin…" at bounding box center [229, 186] width 234 height 24
click at [112, 172] on input "d. Collaborate with stakeholders to develop a procurement management plan outli…" at bounding box center [112, 169] width 0 height 5
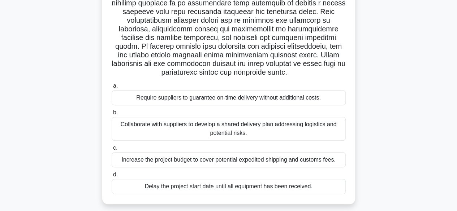
scroll to position [126, 0]
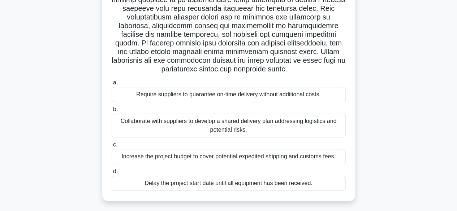
click at [235, 128] on div "Collaborate with suppliers to develop a shared delivery plan addressing logisti…" at bounding box center [229, 126] width 234 height 24
click at [112, 112] on input "b. Collaborate with suppliers to develop a shared delivery plan addressing logi…" at bounding box center [112, 109] width 0 height 5
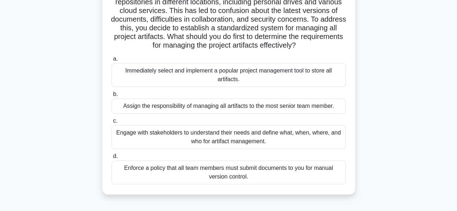
scroll to position [75, 0]
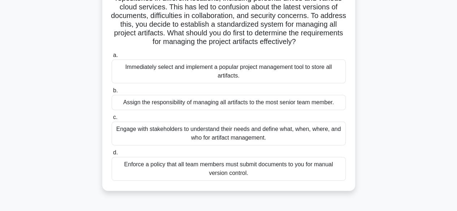
click at [288, 145] on div "Engage with stakeholders to understand their needs and define what, when, where…" at bounding box center [229, 134] width 234 height 24
click at [112, 120] on input "c. Engage with stakeholders to understand their needs and define what, when, wh…" at bounding box center [112, 117] width 0 height 5
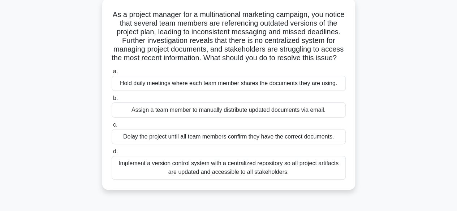
scroll to position [45, 0]
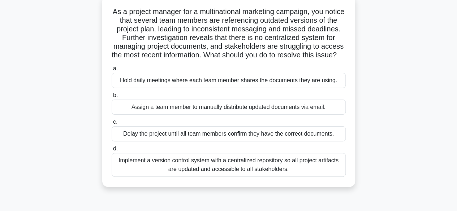
click at [232, 177] on div "Implement a version control system with a centralized repository so all project…" at bounding box center [229, 165] width 234 height 24
click at [112, 151] on input "d. Implement a version control system with a centralized repository so all proj…" at bounding box center [112, 149] width 0 height 5
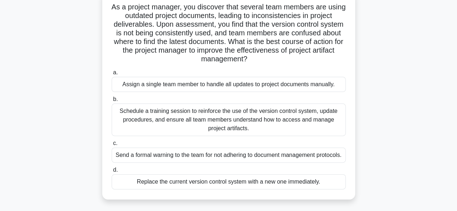
scroll to position [52, 0]
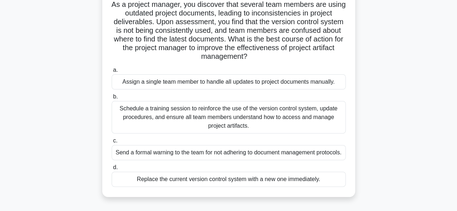
click at [273, 120] on div "Schedule a training session to reinforce the use of the version control system,…" at bounding box center [229, 117] width 234 height 32
click at [112, 99] on input "b. Schedule a training session to reinforce the use of the version control syst…" at bounding box center [112, 97] width 0 height 5
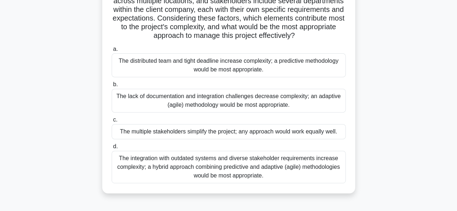
scroll to position [102, 0]
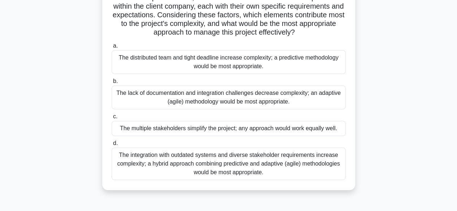
click at [226, 180] on div "The integration with outdated systems and diverse stakeholder requirements incr…" at bounding box center [229, 164] width 234 height 32
click at [112, 146] on input "d. The integration with outdated systems and diverse stakeholder requirements i…" at bounding box center [112, 143] width 0 height 5
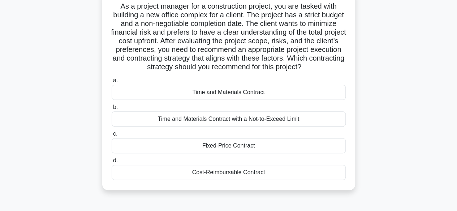
scroll to position [53, 0]
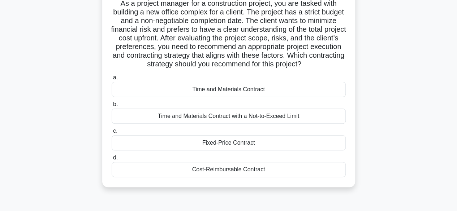
click at [216, 140] on div "Fixed-Price Contract" at bounding box center [229, 142] width 234 height 15
click at [112, 134] on input "c. Fixed-Price Contract" at bounding box center [112, 131] width 0 height 5
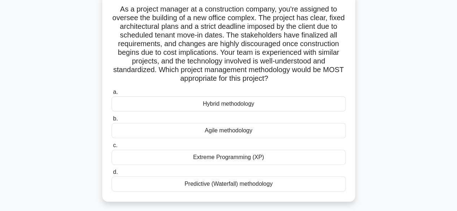
scroll to position [58, 0]
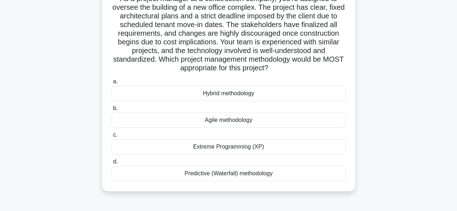
click at [236, 177] on div "Predictive (Waterfall) methodology" at bounding box center [229, 173] width 234 height 15
click at [112, 164] on input "d. Predictive (Waterfall) methodology" at bounding box center [112, 162] width 0 height 5
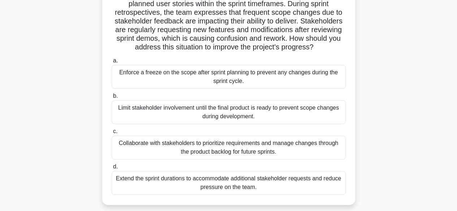
scroll to position [74, 0]
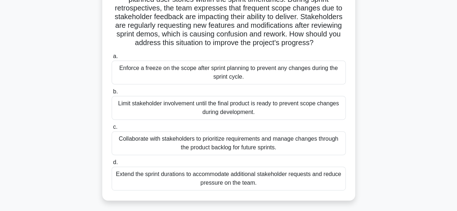
click at [250, 148] on div "Collaborate with stakeholders to prioritize requirements and manage changes thr…" at bounding box center [229, 143] width 234 height 24
click at [112, 130] on input "c. Collaborate with stakeholders to prioritize requirements and manage changes …" at bounding box center [112, 127] width 0 height 5
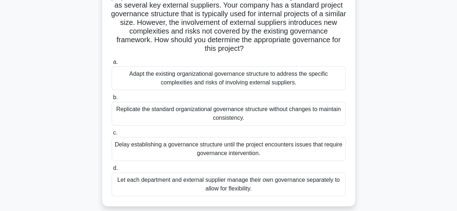
scroll to position [73, 0]
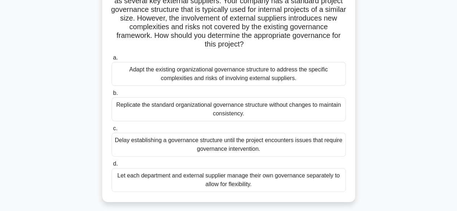
click at [223, 76] on div "Adapt the existing organizational governance structure to address the specific …" at bounding box center [229, 74] width 234 height 24
click at [112, 60] on input "a. Adapt the existing organizational governance structure to address the specif…" at bounding box center [112, 58] width 0 height 5
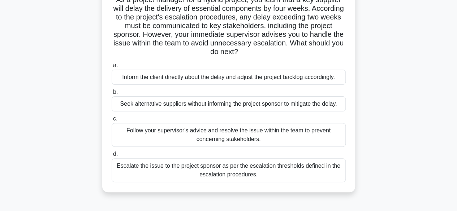
scroll to position [38, 0]
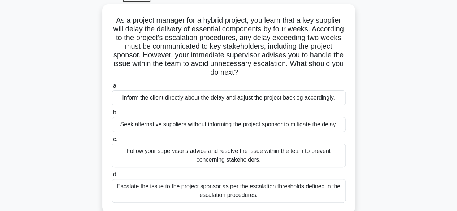
click at [456, 81] on main "133:07 Stop PMP Advanced 105/180 As a project manager for a hybrid project, you…" at bounding box center [228, 168] width 457 height 367
click at [456, 81] on main "133:05 Stop PMP Advanced 105/180 As a project manager for a hybrid project, you…" at bounding box center [228, 168] width 457 height 367
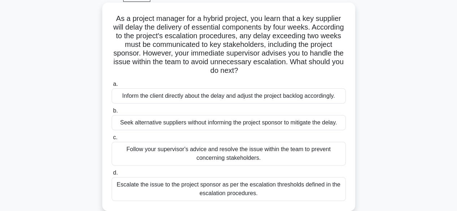
click at [275, 193] on div "Escalate the issue to the project sponsor as per the escalation thresholds defi…" at bounding box center [229, 189] width 234 height 24
click at [112, 175] on input "d. Escalate the issue to the project sponsor as per the escalation thresholds d…" at bounding box center [112, 173] width 0 height 5
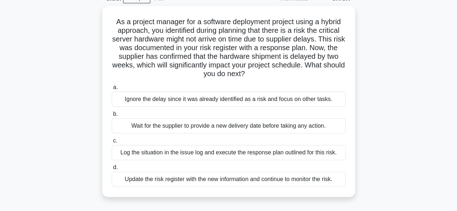
scroll to position [40, 0]
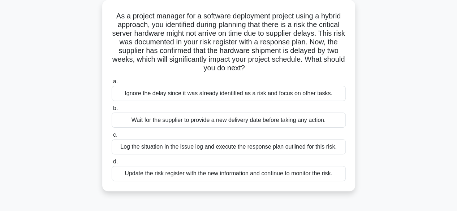
click at [160, 148] on div "Log the situation in the issue log and execute the response plan outlined for t…" at bounding box center [229, 146] width 234 height 15
click at [112, 138] on input "c. Log the situation in the issue log and execute the response plan outlined fo…" at bounding box center [112, 135] width 0 height 5
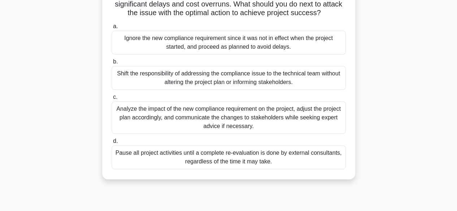
scroll to position [83, 0]
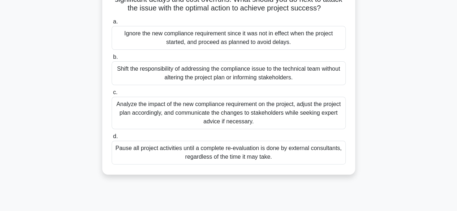
click at [272, 118] on div "Analyze the impact of the new compliance requirement on the project, adjust the…" at bounding box center [229, 113] width 234 height 32
click at [112, 95] on input "c. Analyze the impact of the new compliance requirement on the project, adjust …" at bounding box center [112, 92] width 0 height 5
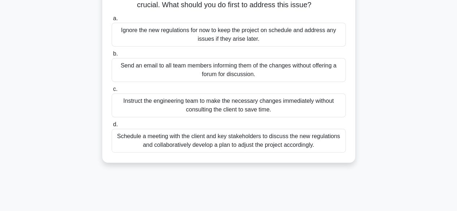
scroll to position [108, 0]
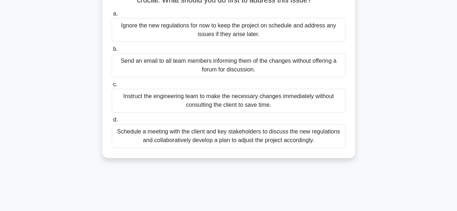
click at [228, 143] on div "Schedule a meeting with the client and key stakeholders to discuss the new regu…" at bounding box center [229, 136] width 234 height 24
click at [112, 122] on input "d. Schedule a meeting with the client and key stakeholders to discuss the new r…" at bounding box center [112, 120] width 0 height 5
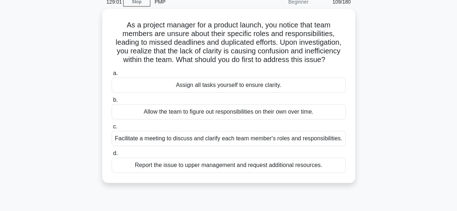
scroll to position [38, 0]
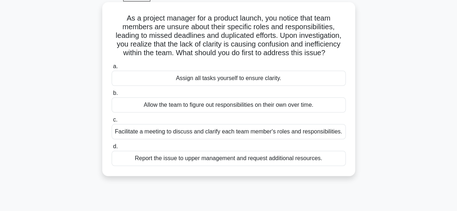
click at [266, 136] on div "Facilitate a meeting to discuss and clarify each team member's roles and respon…" at bounding box center [229, 131] width 234 height 15
click at [112, 122] on input "c. Facilitate a meeting to discuss and clarify each team member's roles and res…" at bounding box center [112, 120] width 0 height 5
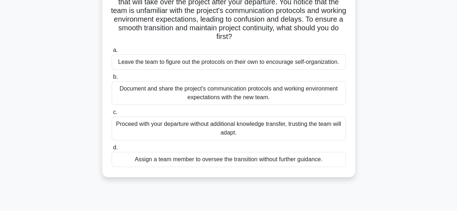
scroll to position [71, 0]
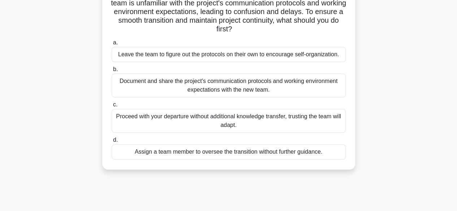
click at [292, 91] on div "Document and share the project's communication protocols and working environmen…" at bounding box center [229, 86] width 234 height 24
click at [112, 72] on input "b. Document and share the project's communication protocols and working environ…" at bounding box center [112, 69] width 0 height 5
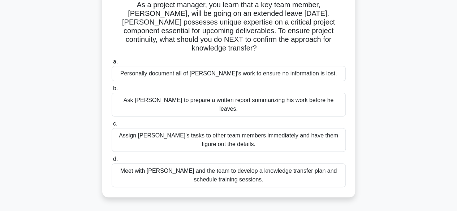
scroll to position [55, 0]
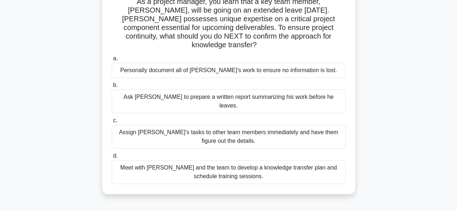
click at [208, 160] on div "Meet with Tom and the team to develop a knowledge transfer plan and schedule tr…" at bounding box center [229, 172] width 234 height 24
click at [112, 158] on input "d. Meet with Tom and the team to develop a knowledge transfer plan and schedule…" at bounding box center [112, 156] width 0 height 5
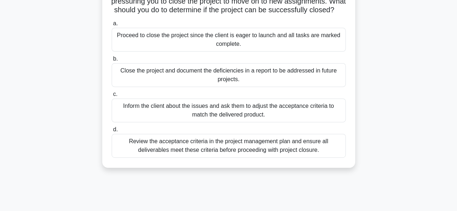
scroll to position [108, 0]
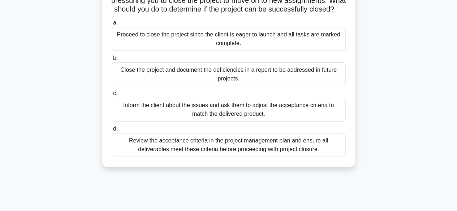
click at [276, 157] on div "Review the acceptance criteria in the project management plan and ensure all de…" at bounding box center [229, 145] width 234 height 24
click at [112, 131] on input "d. Review the acceptance criteria in the project management plan and ensure all…" at bounding box center [112, 129] width 0 height 5
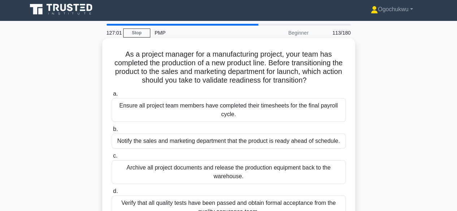
scroll to position [0, 0]
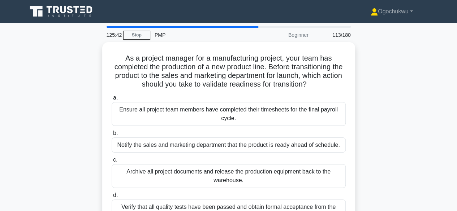
drag, startPoint x: 453, startPoint y: 50, endPoint x: 462, endPoint y: 81, distance: 32.3
click at [456, 81] on html "Ogochukwu Profile Settings Profile" at bounding box center [228, 195] width 457 height 390
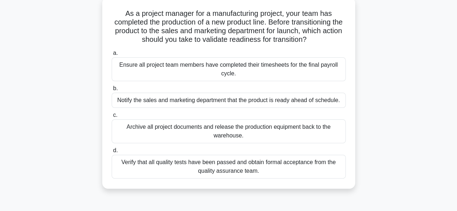
scroll to position [45, 0]
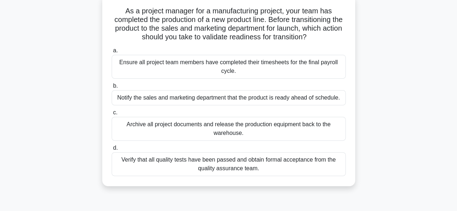
click at [336, 42] on h5 "As a project manager for a manufacturing project, your team has completed the p…" at bounding box center [228, 23] width 235 height 35
click at [255, 164] on div "Verify that all quality tests have been passed and obtain formal acceptance fro…" at bounding box center [229, 164] width 234 height 24
click at [112, 151] on input "d. Verify that all quality tests have been passed and obtain formal acceptance …" at bounding box center [112, 148] width 0 height 5
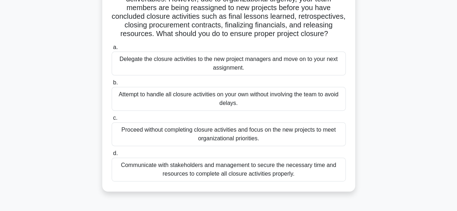
scroll to position [69, 0]
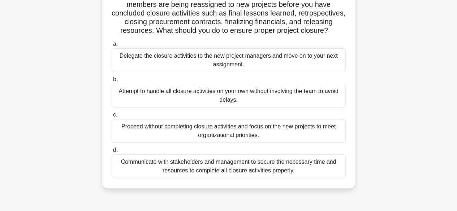
click at [245, 170] on div "Communicate with stakeholders and management to secure the necessary time and r…" at bounding box center [229, 166] width 234 height 24
click at [112, 153] on input "d. Communicate with stakeholders and management to secure the necessary time an…" at bounding box center [112, 150] width 0 height 5
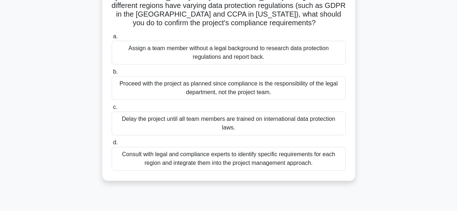
scroll to position [88, 0]
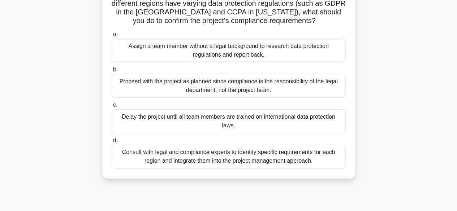
click at [275, 154] on div "Consult with legal and compliance experts to identify specific requirements for…" at bounding box center [229, 157] width 234 height 24
click at [112, 143] on input "d. Consult with legal and compliance experts to identify specific requirements …" at bounding box center [112, 140] width 0 height 5
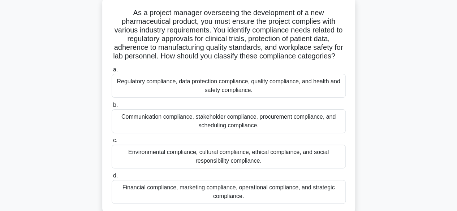
scroll to position [49, 0]
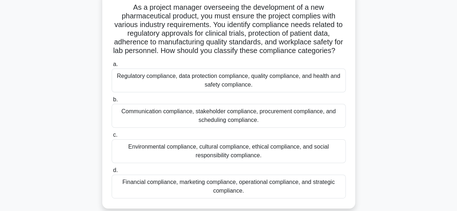
click at [211, 92] on div "Regulatory compliance, data protection compliance, quality compliance, and heal…" at bounding box center [229, 81] width 234 height 24
click at [112, 67] on input "a. Regulatory compliance, data protection compliance, quality compliance, and h…" at bounding box center [112, 64] width 0 height 5
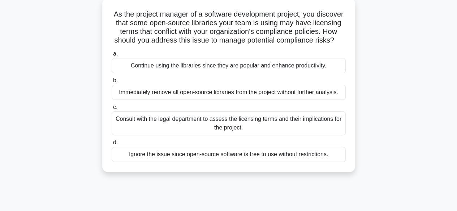
scroll to position [46, 0]
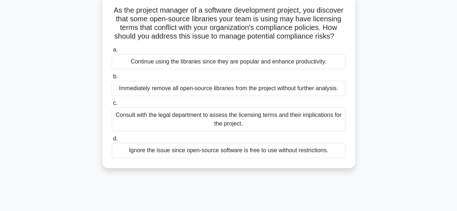
click at [272, 130] on div "Consult with the legal department to assess the licensing terms and their impli…" at bounding box center [229, 120] width 234 height 24
click at [112, 106] on input "c. Consult with the legal department to assess the licensing terms and their im…" at bounding box center [112, 103] width 0 height 5
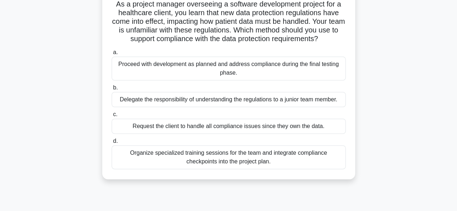
scroll to position [57, 0]
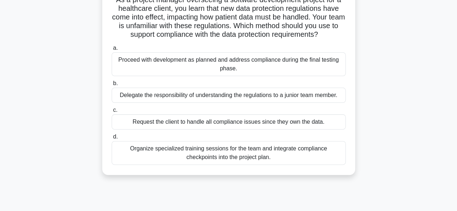
click at [241, 159] on div "Organize specialized training sessions for the team and integrate compliance ch…" at bounding box center [229, 153] width 234 height 24
click at [112, 139] on input "d. Organize specialized training sessions for the team and integrate compliance…" at bounding box center [112, 137] width 0 height 5
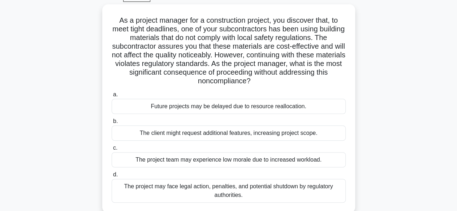
scroll to position [38, 0]
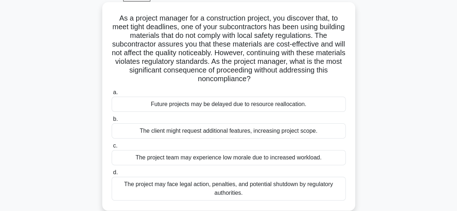
click at [277, 188] on div "The project may face legal action, penalties, and potential shutdown by regulat…" at bounding box center [229, 189] width 234 height 24
click at [112, 175] on input "d. The project may face legal action, penalties, and potential shutdown by regu…" at bounding box center [112, 172] width 0 height 5
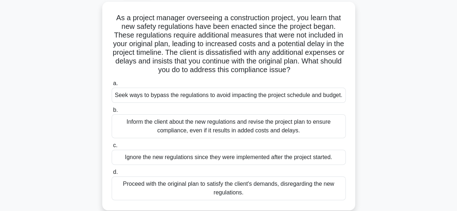
scroll to position [42, 0]
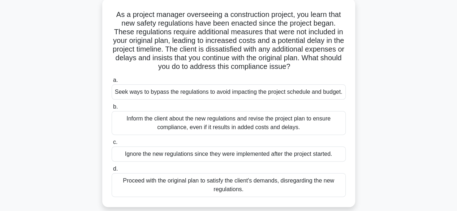
click at [247, 122] on div "Inform the client about the new regulations and revise the project plan to ensu…" at bounding box center [229, 123] width 234 height 24
click at [112, 109] on input "b. Inform the client about the new regulations and revise the project plan to e…" at bounding box center [112, 107] width 0 height 5
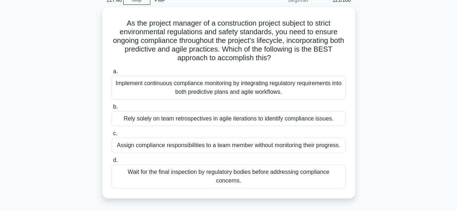
scroll to position [42, 0]
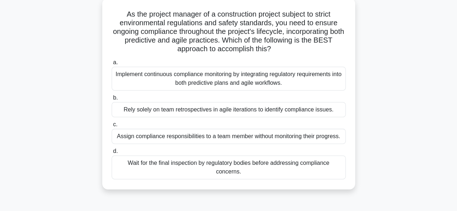
click at [256, 83] on div "Implement continuous compliance monitoring by integrating regulatory requiremen…" at bounding box center [229, 79] width 234 height 24
click at [112, 65] on input "a. Implement continuous compliance monitoring by integrating regulatory require…" at bounding box center [112, 62] width 0 height 5
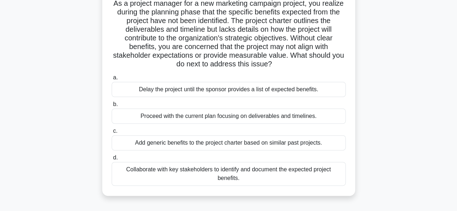
scroll to position [56, 0]
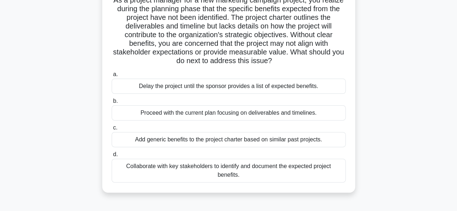
click at [245, 174] on div "Collaborate with key stakeholders to identify and document the expected project…" at bounding box center [229, 171] width 234 height 24
click at [112, 157] on input "d. Collaborate with key stakeholders to identify and document the expected proj…" at bounding box center [112, 154] width 0 height 5
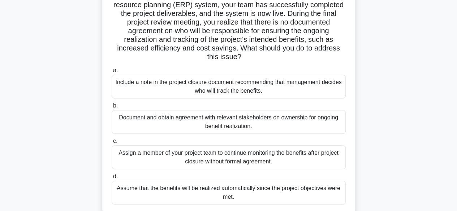
scroll to position [62, 0]
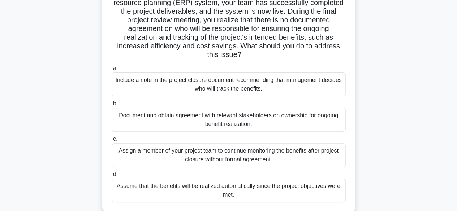
click at [254, 124] on div "Document and obtain agreement with relevant stakeholders on ownership for ongoi…" at bounding box center [229, 120] width 234 height 24
click at [112, 106] on input "b. Document and obtain agreement with relevant stakeholders on ownership for on…" at bounding box center [112, 103] width 0 height 5
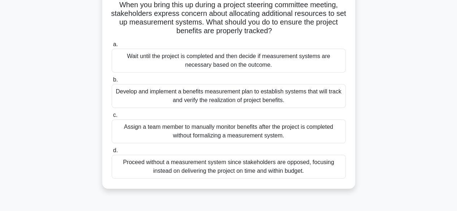
scroll to position [77, 0]
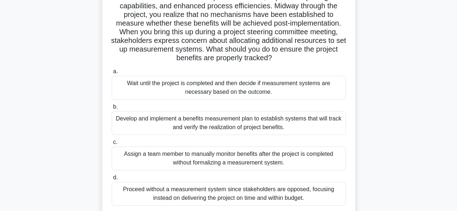
click at [270, 122] on div "Develop and implement a benefits measurement plan to establish systems that wil…" at bounding box center [229, 123] width 234 height 24
click at [112, 109] on input "b. Develop and implement a benefits measurement plan to establish systems that …" at bounding box center [112, 107] width 0 height 5
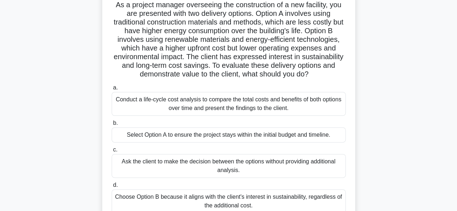
scroll to position [55, 0]
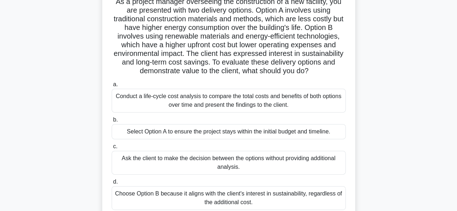
click at [182, 93] on div "Conduct a life-cycle cost analysis to compare the total costs and benefits of b…" at bounding box center [229, 101] width 234 height 24
click at [112, 87] on input "a. Conduct a life-cycle cost analysis to compare the total costs and benefits o…" at bounding box center [112, 84] width 0 height 5
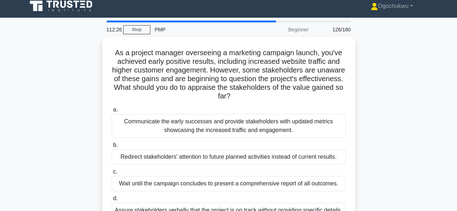
scroll to position [36, 0]
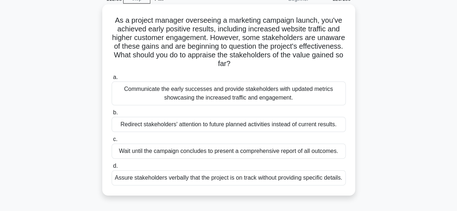
click at [245, 92] on div "Communicate the early successes and provide stakeholders with updated metrics s…" at bounding box center [229, 94] width 234 height 24
click at [112, 80] on input "a. Communicate the early successes and provide stakeholders with updated metric…" at bounding box center [112, 77] width 0 height 5
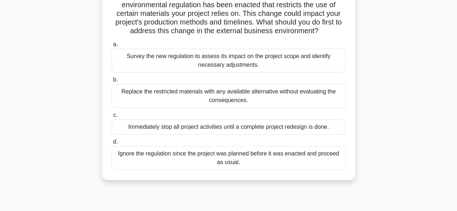
scroll to position [67, 0]
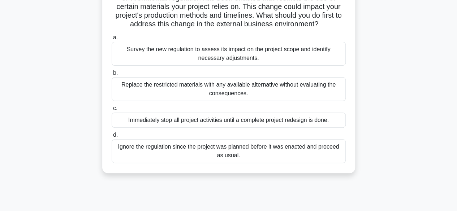
click at [293, 51] on div "Survey the new regulation to assess its impact on the project scope and identif…" at bounding box center [229, 54] width 234 height 24
click at [112, 40] on input "a. Survey the new regulation to assess its impact on the project scope and iden…" at bounding box center [112, 37] width 0 height 5
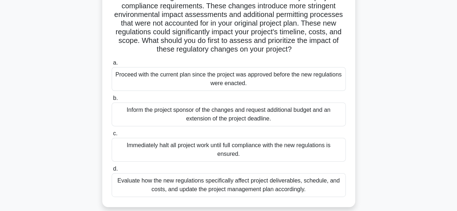
scroll to position [82, 0]
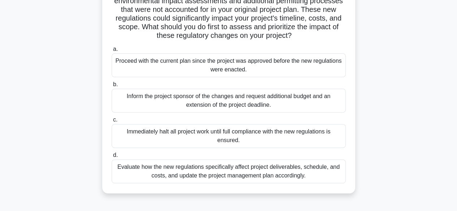
click at [245, 177] on div "Evaluate how the new regulations specifically affect project deliverables, sche…" at bounding box center [229, 172] width 234 height 24
click at [112, 158] on input "d. Evaluate how the new regulations specifically affect project deliverables, s…" at bounding box center [112, 155] width 0 height 5
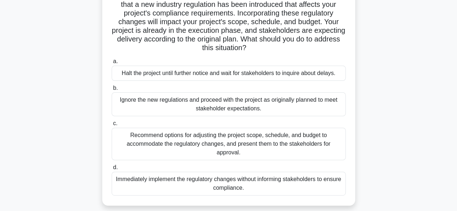
scroll to position [72, 0]
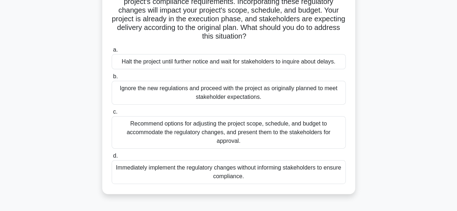
click at [237, 135] on div "Recommend options for adjusting the project scope, schedule, and budget to acco…" at bounding box center [229, 132] width 234 height 32
click at [112, 114] on input "c. Recommend options for adjusting the project scope, schedule, and budget to a…" at bounding box center [112, 112] width 0 height 5
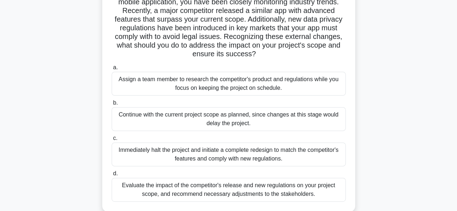
scroll to position [77, 0]
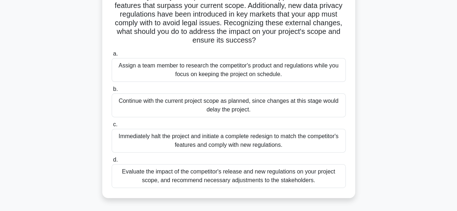
click at [270, 176] on div "Evaluate the impact of the competitor's release and new regulations on your pro…" at bounding box center [229, 176] width 234 height 24
click at [112, 162] on input "d. Evaluate the impact of the competitor's release and new regulations on your …" at bounding box center [112, 160] width 0 height 5
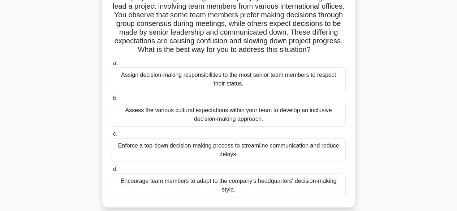
scroll to position [39, 0]
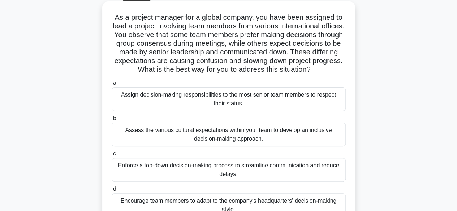
click at [293, 145] on div "Assess the various cultural expectations within your team to develop an inclusi…" at bounding box center [229, 135] width 234 height 24
click at [112, 121] on input "b. Assess the various cultural expectations within your team to develop an incl…" at bounding box center [112, 118] width 0 height 5
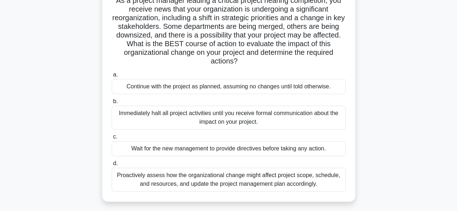
scroll to position [89, 0]
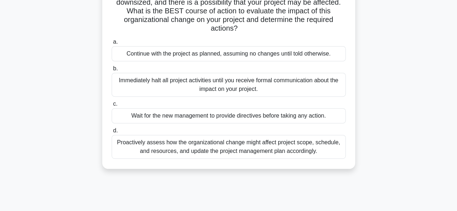
click at [251, 148] on div "Proactively assess how the organizational change might affect project scope, sc…" at bounding box center [229, 147] width 234 height 24
click at [112, 133] on input "d. Proactively assess how the organizational change might affect project scope,…" at bounding box center [112, 131] width 0 height 5
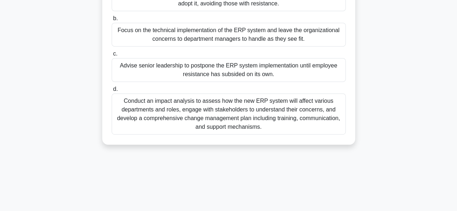
scroll to position [152, 0]
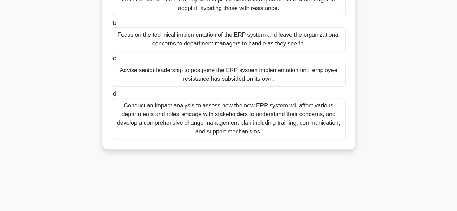
click at [244, 117] on div "Conduct an impact analysis to assess how the new ERP system will affect various…" at bounding box center [229, 118] width 234 height 41
click at [112, 96] on input "d. Conduct an impact analysis to assess how the new ERP system will affect vari…" at bounding box center [112, 94] width 0 height 5
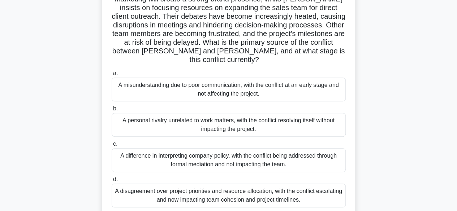
scroll to position [96, 0]
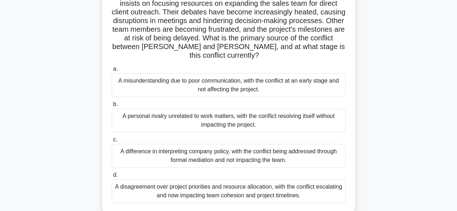
click at [222, 186] on div "A disagreement over project priorities and resource allocation, with the confli…" at bounding box center [229, 191] width 234 height 24
click at [112, 178] on input "d. A disagreement over project priorities and resource allocation, with the con…" at bounding box center [112, 175] width 0 height 5
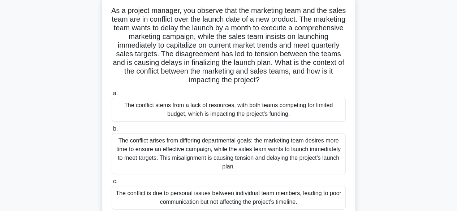
scroll to position [47, 0]
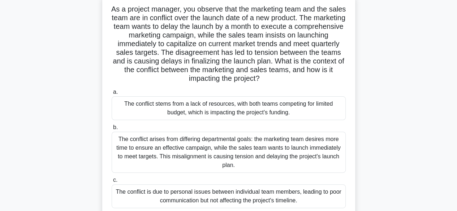
click at [257, 156] on div "The conflict arises from differing departmental goals: the marketing team desir…" at bounding box center [229, 152] width 234 height 41
click at [112, 130] on input "b. The conflict arises from differing departmental goals: the marketing team de…" at bounding box center [112, 127] width 0 height 5
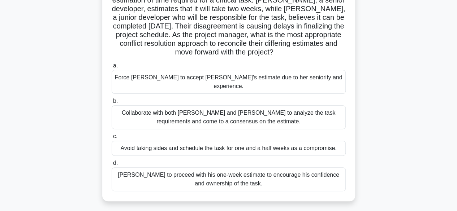
scroll to position [82, 0]
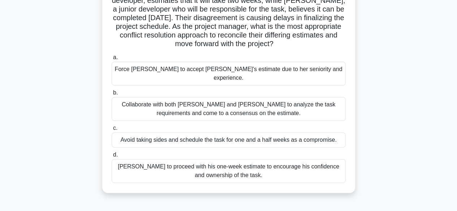
click at [243, 97] on div "Collaborate with both Emily and Raj to analyze the task requirements and come t…" at bounding box center [229, 109] width 234 height 24
click at [112, 95] on input "b. Collaborate with both Emily and Raj to analyze the task requirements and com…" at bounding box center [112, 93] width 0 height 5
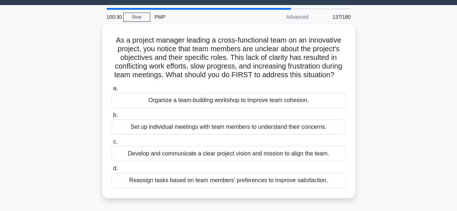
scroll to position [19, 0]
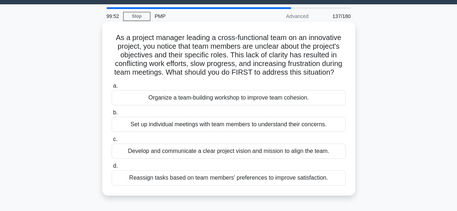
click at [274, 159] on div "Develop and communicate a clear project vision and mission to align the team." at bounding box center [229, 151] width 234 height 15
click at [112, 142] on input "c. Develop and communicate a clear project vision and mission to align the team." at bounding box center [112, 139] width 0 height 5
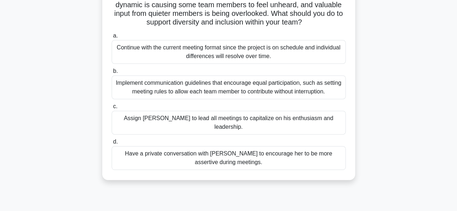
scroll to position [121, 0]
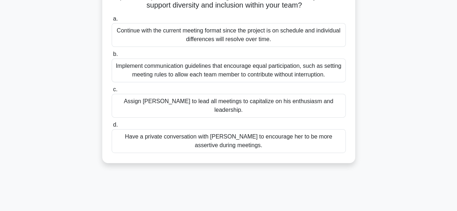
click at [243, 73] on div "Implement communication guidelines that encourage equal participation, such as …" at bounding box center [229, 70] width 234 height 24
click at [112, 57] on input "b. Implement communication guidelines that encourage equal participation, such …" at bounding box center [112, 54] width 0 height 5
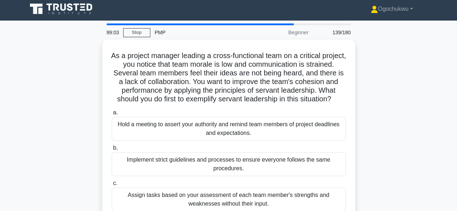
scroll to position [0, 0]
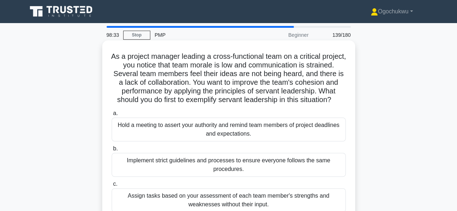
click at [243, 94] on h5 "As a project manager leading a cross-functional team on a critical project, you…" at bounding box center [228, 78] width 235 height 53
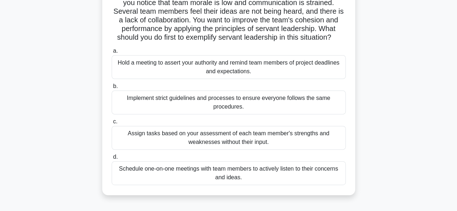
scroll to position [71, 0]
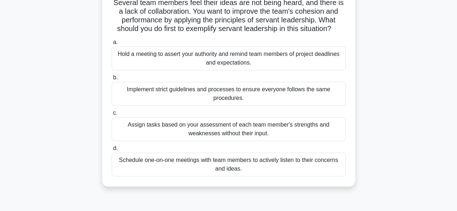
click at [234, 174] on div "Schedule one-on-one meetings with team members to actively listen to their conc…" at bounding box center [229, 165] width 234 height 24
click at [112, 151] on input "d. Schedule one-on-one meetings with team members to actively listen to their c…" at bounding box center [112, 148] width 0 height 5
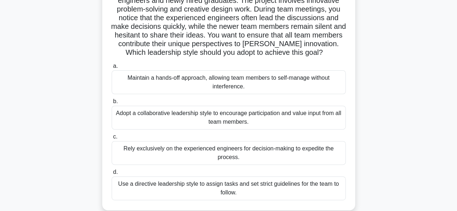
scroll to position [73, 0]
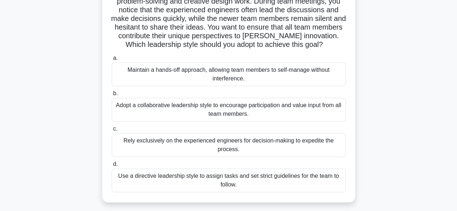
click at [265, 109] on div "Adopt a collaborative leadership style to encourage participation and value inp…" at bounding box center [229, 110] width 234 height 24
click at [112, 96] on input "b. Adopt a collaborative leadership style to encourage participation and value …" at bounding box center [112, 93] width 0 height 5
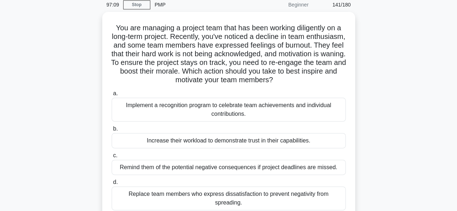
scroll to position [31, 0]
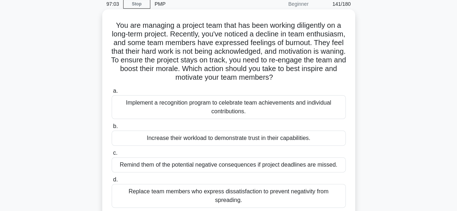
click at [228, 108] on div "Implement a recognition program to celebrate team achievements and individual c…" at bounding box center [229, 107] width 234 height 24
click at [112, 93] on input "a. Implement a recognition program to celebrate team achievements and individua…" at bounding box center [112, 91] width 0 height 5
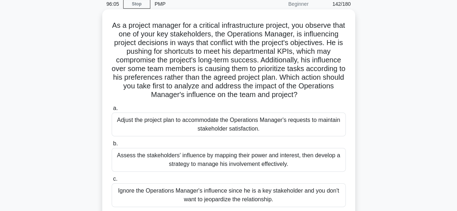
click at [244, 162] on div "Assess the stakeholders' influence by mapping their power and interest, then de…" at bounding box center [229, 160] width 234 height 24
click at [112, 146] on input "b. Assess the stakeholders' influence by mapping their power and interest, then…" at bounding box center [112, 143] width 0 height 5
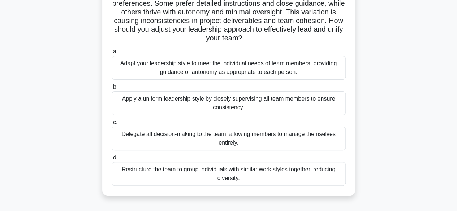
scroll to position [73, 0]
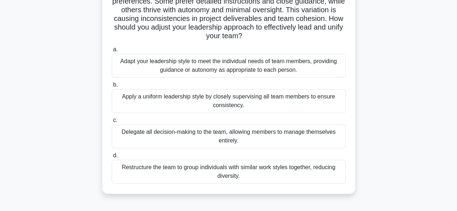
click at [191, 64] on div "Adapt your leadership style to meet the individual needs of team members, provi…" at bounding box center [229, 66] width 234 height 24
click at [112, 52] on input "a. Adapt your leadership style to meet the individual needs of team members, pr…" at bounding box center [112, 49] width 0 height 5
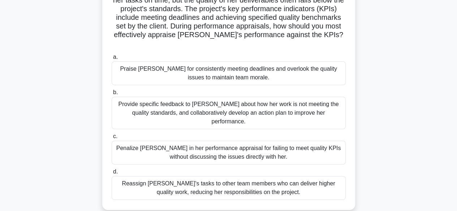
scroll to position [50, 0]
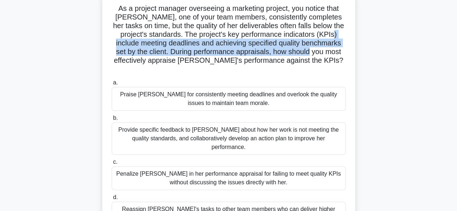
drag, startPoint x: 456, startPoint y: 50, endPoint x: 449, endPoint y: 39, distance: 12.9
click at [449, 39] on main "94:57 Stop PMP Beginner 144/180 As a project manager overseeing a marketing pro…" at bounding box center [228, 156] width 457 height 367
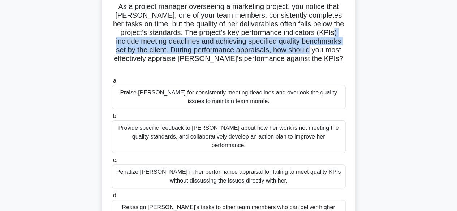
click at [260, 41] on h5 "As a project manager overseeing a marketing project, you notice that Emma, one …" at bounding box center [228, 37] width 235 height 70
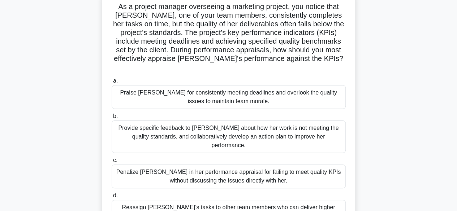
click at [251, 127] on div "Provide specific feedback to Emma about how her work is not meeting the quality…" at bounding box center [229, 137] width 234 height 32
click at [112, 119] on input "b. Provide specific feedback to Emma about how her work is not meeting the qual…" at bounding box center [112, 116] width 0 height 5
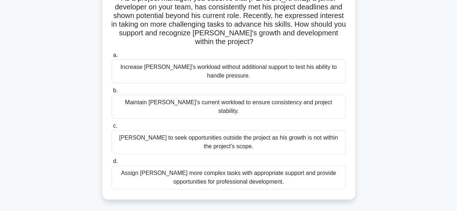
scroll to position [83, 0]
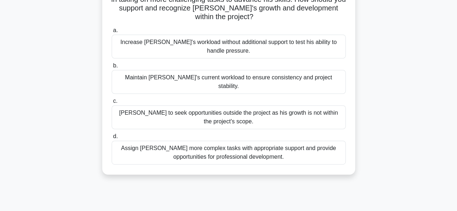
click at [229, 142] on div "Assign Jamal more complex tasks with appropriate support and provide opportunit…" at bounding box center [229, 153] width 234 height 24
click at [112, 139] on input "d. Assign Jamal more complex tasks with appropriate support and provide opportu…" at bounding box center [112, 136] width 0 height 5
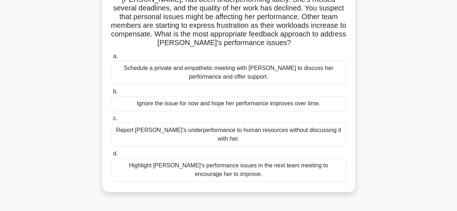
scroll to position [69, 0]
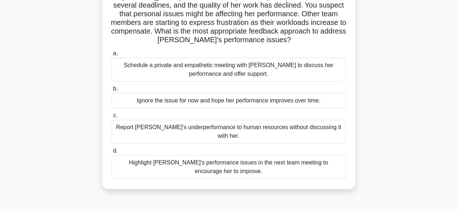
click at [239, 70] on div "Schedule a private and empathetic meeting with Karen to discuss her performance…" at bounding box center [229, 70] width 234 height 24
click at [112, 56] on input "a. Schedule a private and empathetic meeting with Karen to discuss her performa…" at bounding box center [112, 53] width 0 height 5
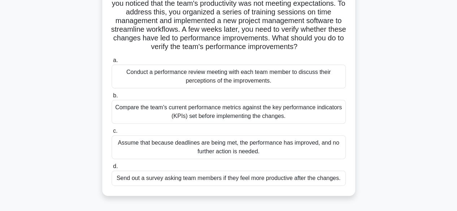
scroll to position [64, 0]
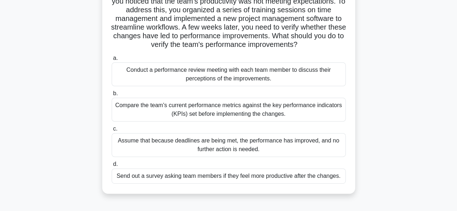
click at [218, 114] on div "Compare the team's current performance metrics against the key performance indi…" at bounding box center [229, 110] width 234 height 24
click at [112, 96] on input "b. Compare the team's current performance metrics against the key performance i…" at bounding box center [112, 93] width 0 height 5
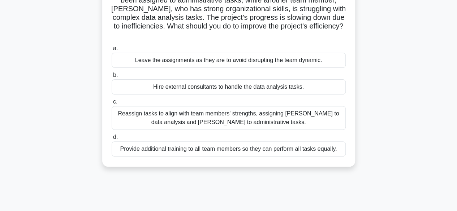
scroll to position [86, 0]
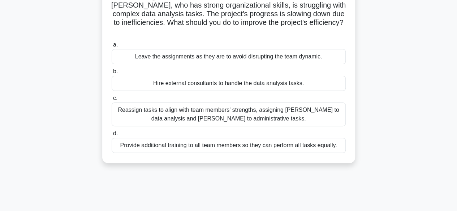
click at [274, 117] on div "Reassign tasks to align with team members' strengths, assigning Emma to data an…" at bounding box center [229, 115] width 234 height 24
click at [112, 101] on input "c. Reassign tasks to align with team members' strengths, assigning Emma to data…" at bounding box center [112, 98] width 0 height 5
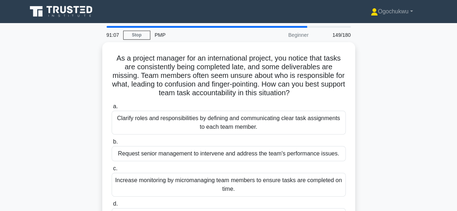
scroll to position [1, 0]
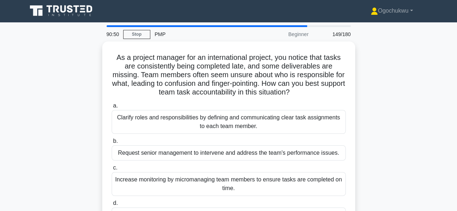
drag, startPoint x: 456, startPoint y: 77, endPoint x: 462, endPoint y: 99, distance: 22.9
click at [456, 99] on html "Ogochukwu Profile Settings Profile" at bounding box center [228, 194] width 457 height 390
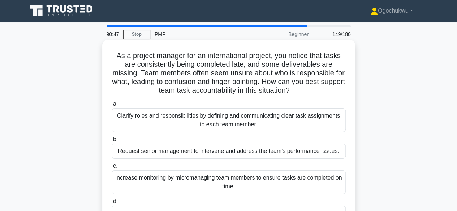
click at [252, 83] on h5 "As a project manager for an international project, you notice that tasks are co…" at bounding box center [228, 73] width 235 height 44
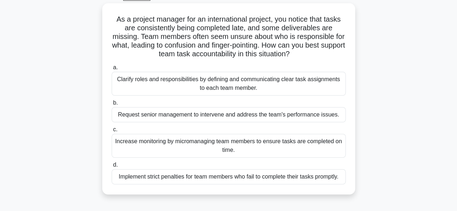
scroll to position [40, 0]
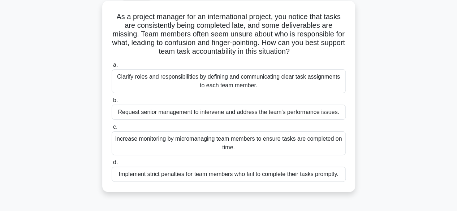
click at [251, 79] on div "Clarify roles and responsibilities by defining and communicating clear task ass…" at bounding box center [229, 81] width 234 height 24
click at [112, 68] on input "a. Clarify roles and responsibilities by defining and communicating clear task …" at bounding box center [112, 65] width 0 height 5
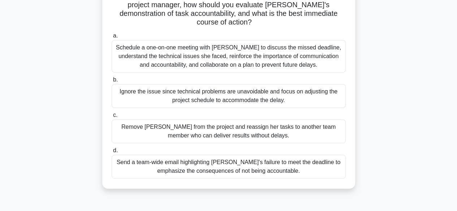
scroll to position [106, 0]
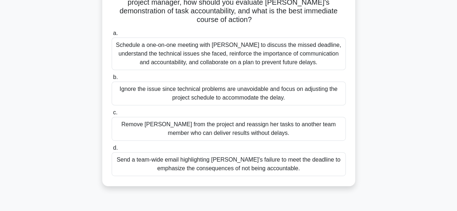
click at [265, 51] on div "Schedule a one-on-one meeting with Emily to discuss the missed deadline, unders…" at bounding box center [229, 54] width 234 height 32
click at [112, 36] on input "a. Schedule a one-on-one meeting with Emily to discuss the missed deadline, und…" at bounding box center [112, 33] width 0 height 5
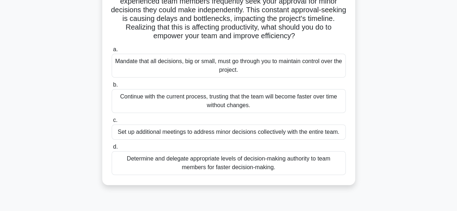
scroll to position [64, 0]
click at [242, 169] on div "Determine and delegate appropriate levels of decision-making authority to team …" at bounding box center [229, 163] width 234 height 24
click at [112, 149] on input "d. Determine and delegate appropriate levels of decision-making authority to te…" at bounding box center [112, 147] width 0 height 5
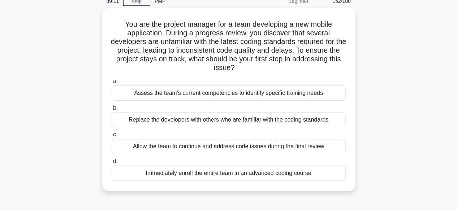
scroll to position [35, 0]
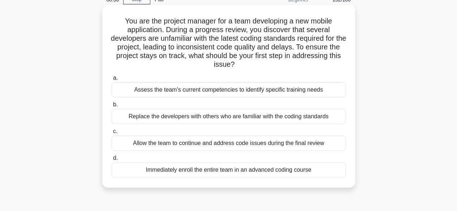
click at [293, 93] on div "Assess the team's current competencies to identify specific training needs" at bounding box center [229, 89] width 234 height 15
click at [112, 80] on input "a. Assess the team's current competencies to identify specific training needs" at bounding box center [112, 78] width 0 height 5
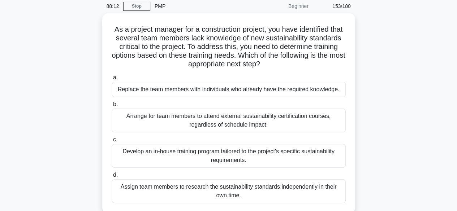
scroll to position [32, 0]
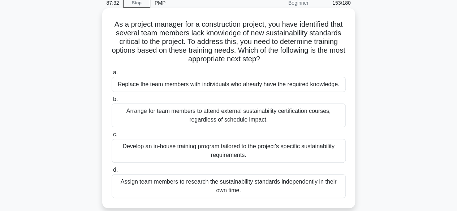
click at [253, 153] on div "Develop an in-house training program tailored to the project's specific sustain…" at bounding box center [229, 151] width 234 height 24
click at [112, 137] on input "c. Develop an in-house training program tailored to the project's specific sust…" at bounding box center [112, 134] width 0 height 5
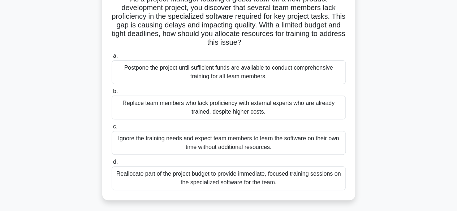
scroll to position [60, 0]
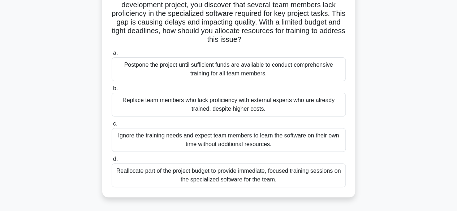
click at [259, 179] on div "Reallocate part of the project budget to provide immediate, focused training se…" at bounding box center [229, 176] width 234 height 24
click at [112, 162] on input "d. Reallocate part of the project budget to provide immediate, focused training…" at bounding box center [112, 159] width 0 height 5
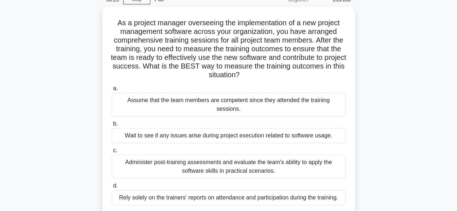
scroll to position [40, 0]
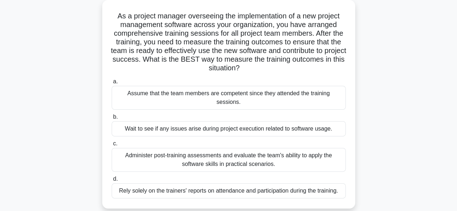
click at [218, 158] on div "Administer post-training assessments and evaluate the team's ability to apply t…" at bounding box center [229, 160] width 234 height 24
click at [112, 146] on input "c. Administer post-training assessments and evaluate the team's ability to appl…" at bounding box center [112, 143] width 0 height 5
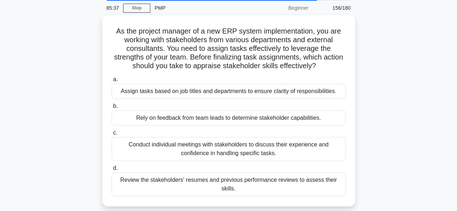
scroll to position [28, 0]
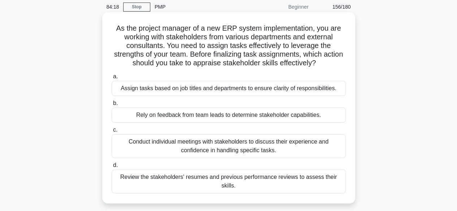
click at [273, 143] on div "Conduct individual meetings with stakeholders to discuss their experience and c…" at bounding box center [229, 146] width 234 height 24
click at [112, 132] on input "c. Conduct individual meetings with stakeholders to discuss their experience an…" at bounding box center [112, 130] width 0 height 5
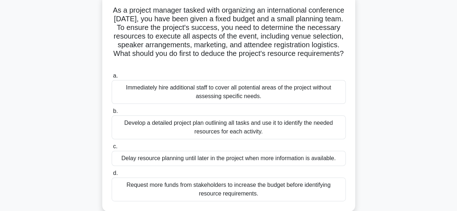
scroll to position [53, 0]
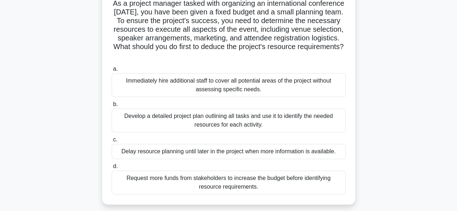
click at [280, 127] on div "Develop a detailed project plan outlining all tasks and use it to identify the …" at bounding box center [229, 121] width 234 height 24
click at [112, 107] on input "b. Develop a detailed project plan outlining all tasks and use it to identify t…" at bounding box center [112, 104] width 0 height 5
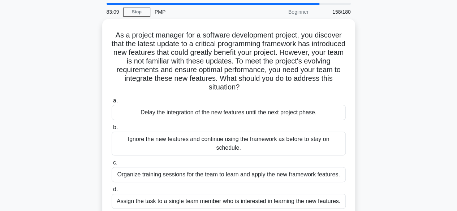
scroll to position [38, 0]
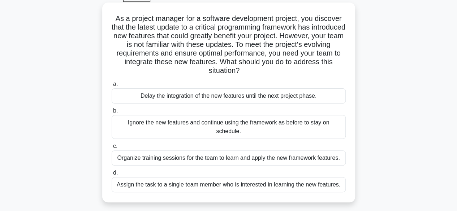
click at [319, 151] on div "Organize training sessions for the team to learn and apply the new framework fe…" at bounding box center [229, 158] width 234 height 15
click at [112, 148] on input "c. Organize training sessions for the team to learn and apply the new framework…" at bounding box center [112, 146] width 0 height 5
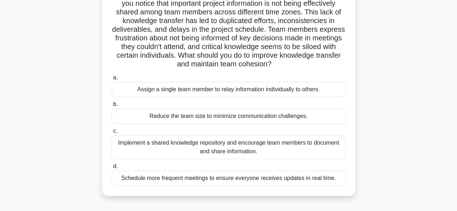
scroll to position [64, 0]
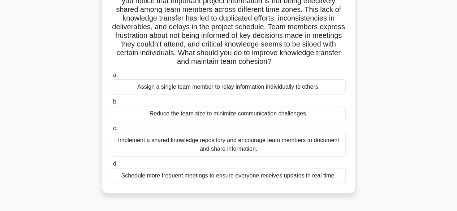
click at [266, 145] on div "Implement a shared knowledge repository and encourage team members to document …" at bounding box center [229, 145] width 234 height 24
click at [112, 131] on input "c. Implement a shared knowledge repository and encourage team members to docume…" at bounding box center [112, 128] width 0 height 5
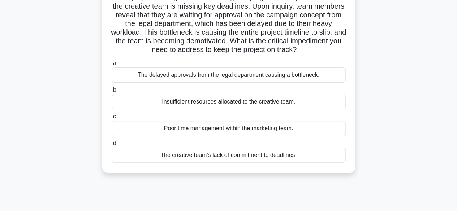
scroll to position [63, 0]
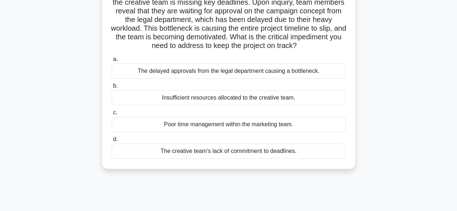
click at [286, 79] on div "The delayed approvals from the legal department causing a bottleneck." at bounding box center [229, 71] width 234 height 15
click at [112, 62] on input "a. The delayed approvals from the legal department causing a bottleneck." at bounding box center [112, 59] width 0 height 5
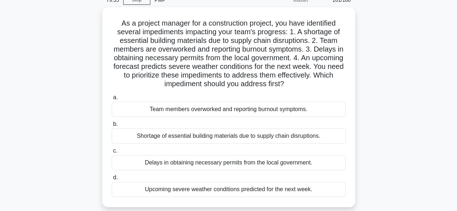
scroll to position [35, 0]
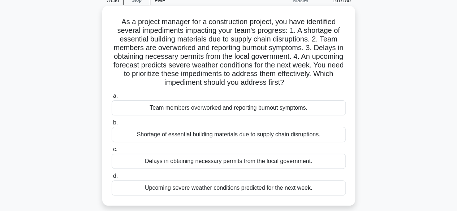
click at [227, 109] on div "Team members overworked and reporting burnout symptoms." at bounding box center [229, 107] width 234 height 15
click at [112, 99] on input "a. Team members overworked and reporting burnout symptoms." at bounding box center [112, 96] width 0 height 5
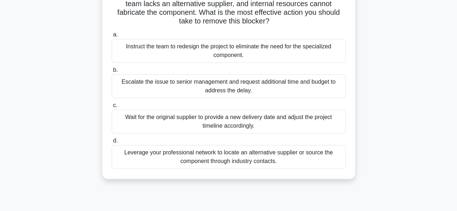
scroll to position [102, 0]
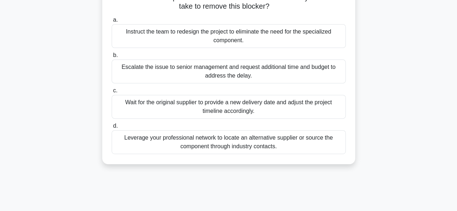
click at [231, 140] on div "Leverage your professional network to locate an alternative supplier or source …" at bounding box center [229, 142] width 234 height 24
click at [112, 129] on input "d. Leverage your professional network to locate an alternative supplier or sour…" at bounding box center [112, 126] width 0 height 5
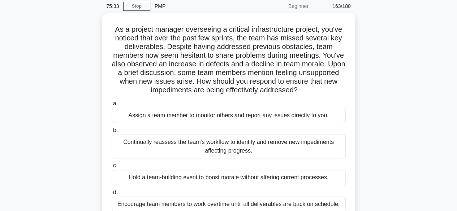
scroll to position [47, 0]
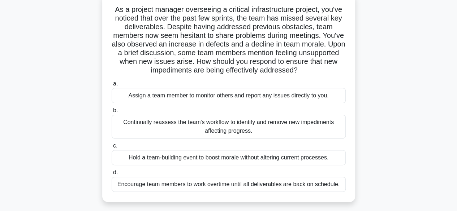
click at [223, 132] on div "Continually reassess the team's workflow to identify and remove new impediments…" at bounding box center [229, 127] width 234 height 24
click at [112, 113] on input "b. Continually reassess the team's workflow to identify and remove new impedime…" at bounding box center [112, 110] width 0 height 5
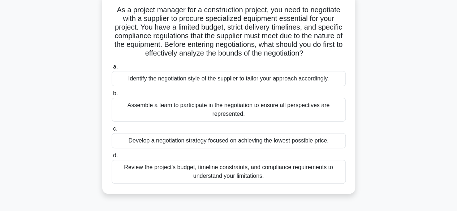
scroll to position [50, 0]
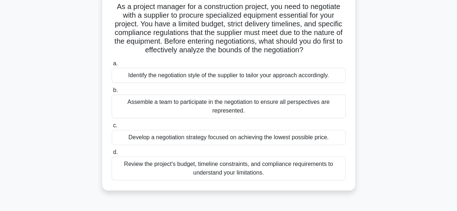
click at [285, 173] on div "Review the project's budget, timeline constraints, and compliance requirements …" at bounding box center [229, 169] width 234 height 24
click at [112, 155] on input "d. Review the project's budget, timeline constraints, and compliance requiremen…" at bounding box center [112, 152] width 0 height 5
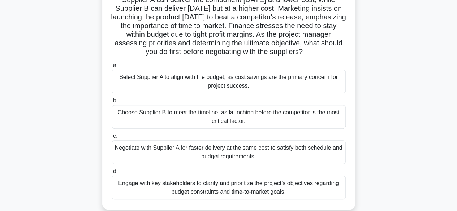
scroll to position [75, 0]
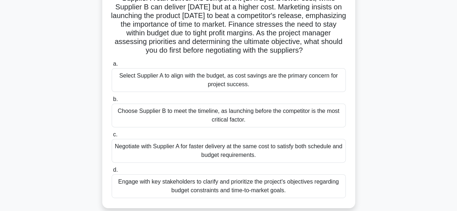
click at [193, 188] on div "Engage with key stakeholders to clarify and prioritize the project's objectives…" at bounding box center [229, 186] width 234 height 24
click at [112, 173] on input "d. Engage with key stakeholders to clarify and prioritize the project's objecti…" at bounding box center [112, 170] width 0 height 5
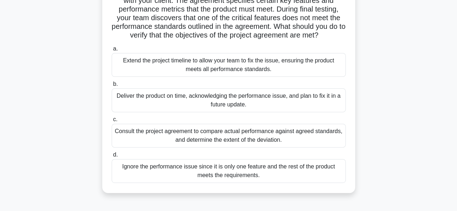
scroll to position [68, 0]
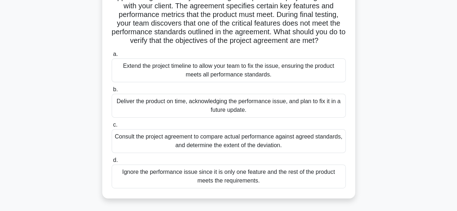
click at [237, 153] on div "Consult the project agreement to compare actual performance against agreed stan…" at bounding box center [229, 141] width 234 height 24
click at [112, 127] on input "c. Consult the project agreement to compare actual performance against agreed s…" at bounding box center [112, 125] width 0 height 5
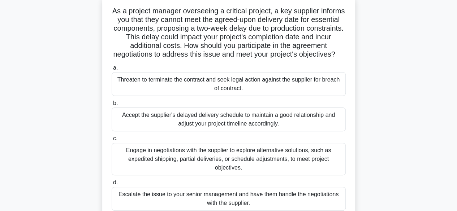
scroll to position [71, 0]
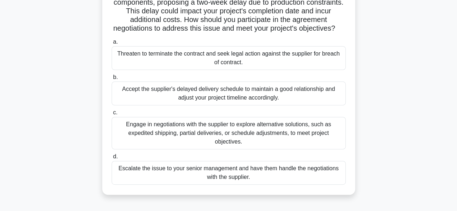
click at [280, 142] on div "Engage in negotiations with the supplier to explore alternative solutions, such…" at bounding box center [229, 133] width 234 height 32
click at [112, 115] on input "c. Engage in negotiations with the supplier to explore alternative solutions, s…" at bounding box center [112, 112] width 0 height 5
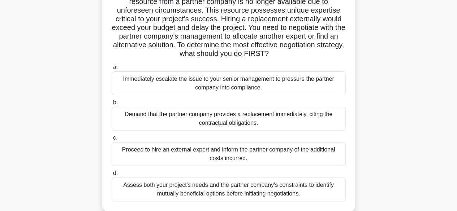
scroll to position [66, 0]
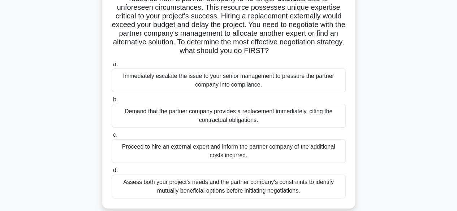
click at [219, 187] on div "Assess both your project's needs and the partner company's constraints to ident…" at bounding box center [229, 187] width 234 height 24
click at [112, 173] on input "d. Assess both your project's needs and the partner company's constraints to id…" at bounding box center [112, 170] width 0 height 5
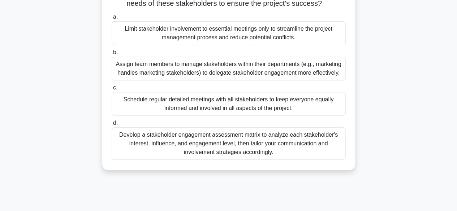
scroll to position [142, 0]
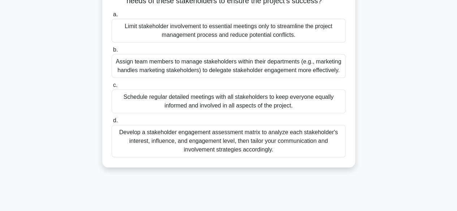
click at [280, 150] on div "Develop a stakeholder engagement assessment matrix to analyze each stakeholder'…" at bounding box center [229, 141] width 234 height 32
click at [112, 123] on input "d. Develop a stakeholder engagement assessment matrix to analyze each stakehold…" at bounding box center [112, 120] width 0 height 5
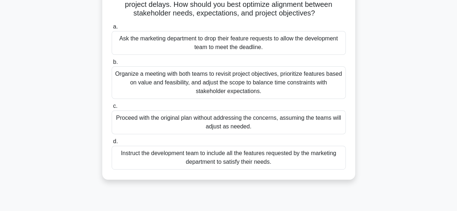
scroll to position [102, 0]
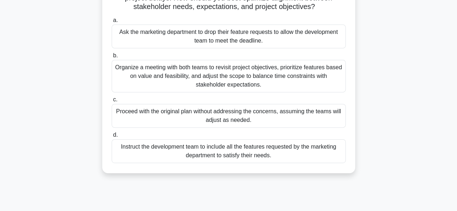
click at [249, 86] on div "Organize a meeting with both teams to revisit project objectives, prioritize fe…" at bounding box center [229, 76] width 234 height 32
click at [112, 58] on input "b. Organize a meeting with both teams to revisit project objectives, prioritize…" at bounding box center [112, 55] width 0 height 5
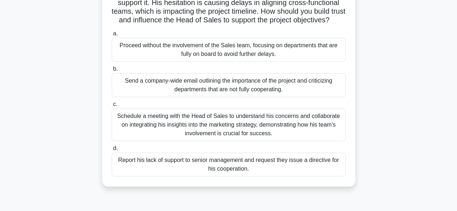
scroll to position [82, 0]
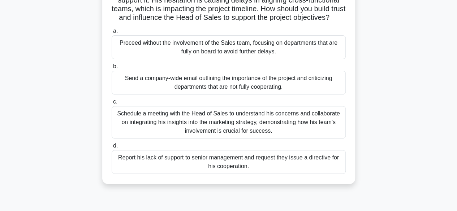
click at [240, 127] on div "Schedule a meeting with the Head of Sales to understand his concerns and collab…" at bounding box center [229, 122] width 234 height 32
click at [112, 104] on input "c. Schedule a meeting with the Head of Sales to understand his concerns and col…" at bounding box center [112, 102] width 0 height 5
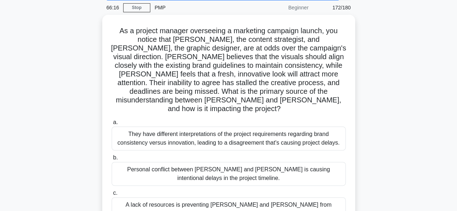
scroll to position [28, 0]
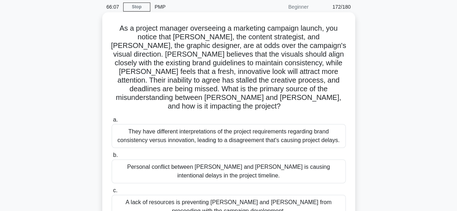
click at [277, 128] on div "They have different interpretations of the project requirements regarding brand…" at bounding box center [229, 136] width 234 height 24
click at [112, 122] on input "a. They have different interpretations of the project requirements regarding br…" at bounding box center [112, 120] width 0 height 5
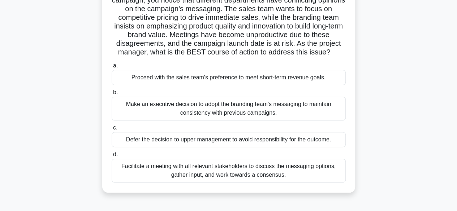
scroll to position [69, 0]
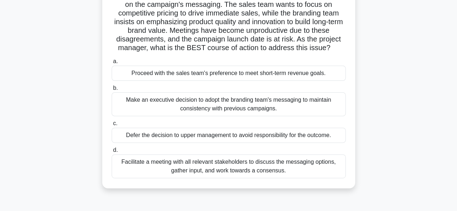
click at [235, 178] on div "Facilitate a meeting with all relevant stakeholders to discuss the messaging op…" at bounding box center [229, 166] width 234 height 24
click at [112, 153] on input "d. Facilitate a meeting with all relevant stakeholders to discuss the messaging…" at bounding box center [112, 150] width 0 height 5
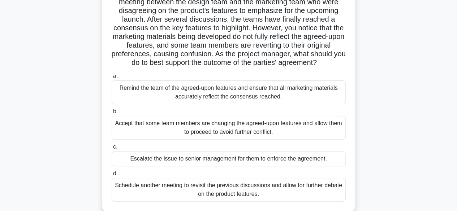
scroll to position [64, 0]
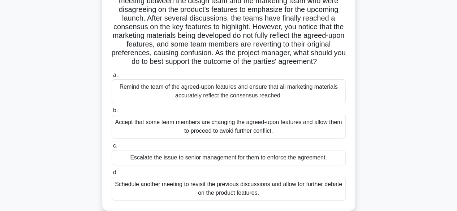
click at [219, 102] on div "Remind the team of the agreed-upon features and ensure that all marketing mater…" at bounding box center [229, 91] width 234 height 24
click at [112, 78] on input "a. Remind the team of the agreed-upon features and ensure that all marketing ma…" at bounding box center [112, 75] width 0 height 5
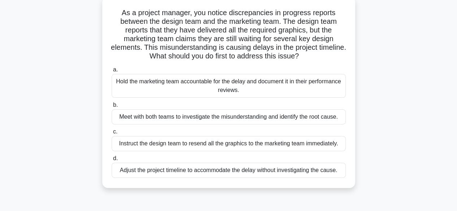
scroll to position [47, 0]
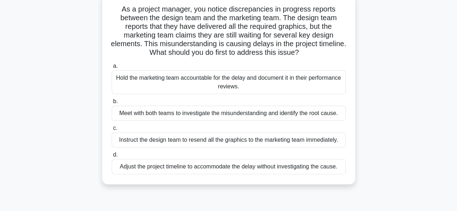
click at [276, 112] on div "Meet with both teams to investigate the misunderstanding and identify the root …" at bounding box center [229, 113] width 234 height 15
click at [112, 104] on input "b. Meet with both teams to investigate the misunderstanding and identify the ro…" at bounding box center [112, 101] width 0 height 5
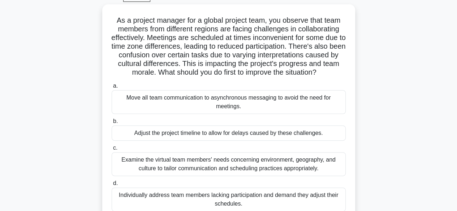
scroll to position [39, 0]
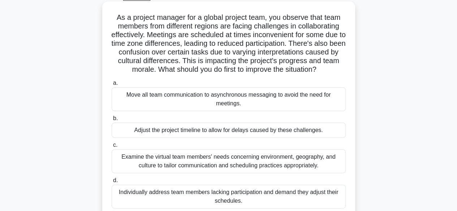
click at [276, 162] on div "Examine the virtual team members' needs concerning environment, geography, and …" at bounding box center [229, 161] width 234 height 24
click at [112, 148] on input "c. Examine the virtual team members' needs concerning environment, geography, a…" at bounding box center [112, 145] width 0 height 5
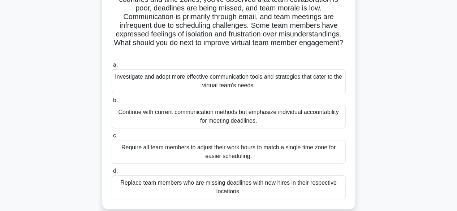
scroll to position [68, 0]
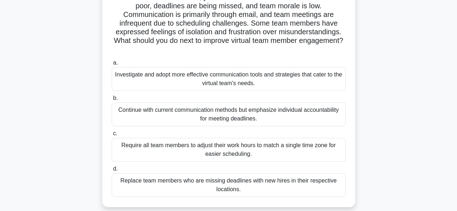
click at [239, 78] on div "Investigate and adopt more effective communication tools and strategies that ca…" at bounding box center [229, 79] width 234 height 24
click at [112, 65] on input "a. Investigate and adopt more effective communication tools and strategies that…" at bounding box center [112, 63] width 0 height 5
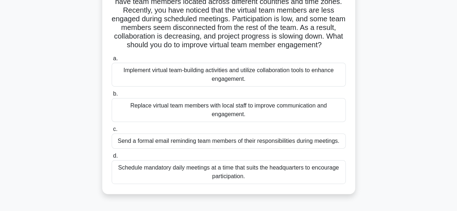
scroll to position [69, 0]
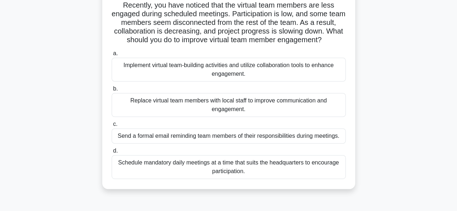
click at [240, 80] on div "Implement virtual team-building activities and utilize collaboration tools to e…" at bounding box center [229, 70] width 234 height 24
click at [112, 56] on input "a. Implement virtual team-building activities and utilize collaboration tools t…" at bounding box center [112, 53] width 0 height 5
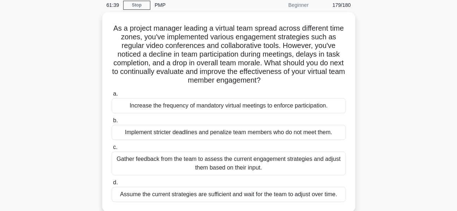
scroll to position [31, 0]
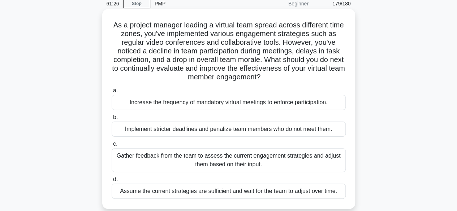
click at [185, 159] on div "Gather feedback from the team to assess the current engagement strategies and a…" at bounding box center [229, 160] width 234 height 24
click at [112, 147] on input "c. Gather feedback from the team to assess the current engagement strategies an…" at bounding box center [112, 144] width 0 height 5
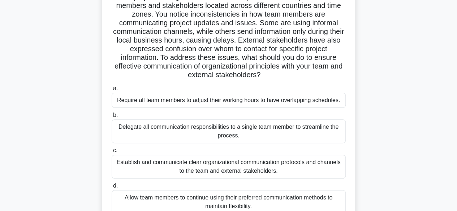
scroll to position [88, 0]
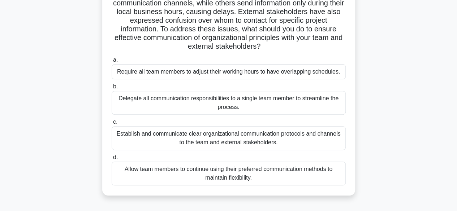
click at [239, 139] on div "Establish and communicate clear organizational communication protocols and chan…" at bounding box center [229, 138] width 234 height 24
click at [112, 125] on input "c. Establish and communicate clear organizational communication protocols and c…" at bounding box center [112, 122] width 0 height 5
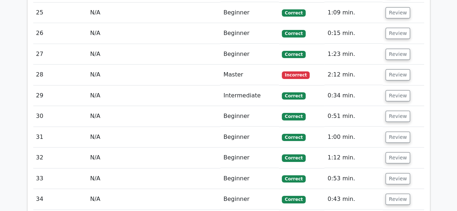
scroll to position [1289, 0]
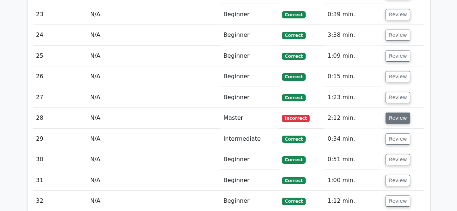
click at [398, 113] on button "Review" at bounding box center [397, 118] width 25 height 11
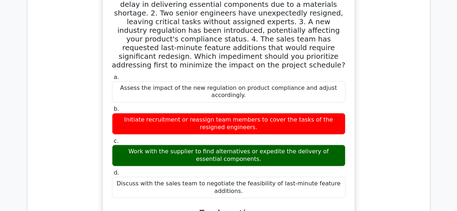
scroll to position [1462, 0]
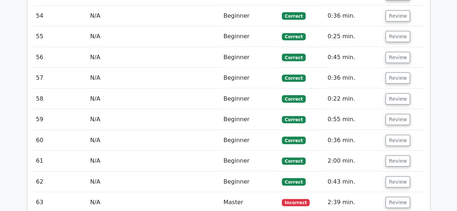
scroll to position [2328, 0]
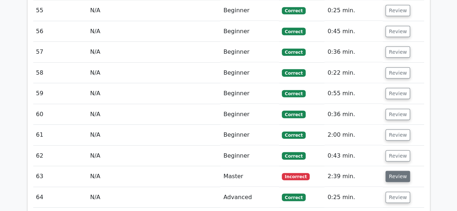
click at [396, 171] on button "Review" at bounding box center [397, 176] width 25 height 11
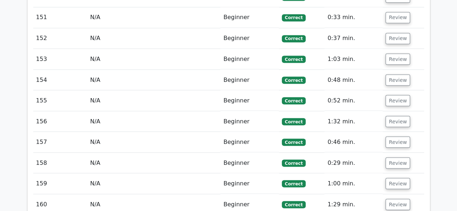
scroll to position [4758, 0]
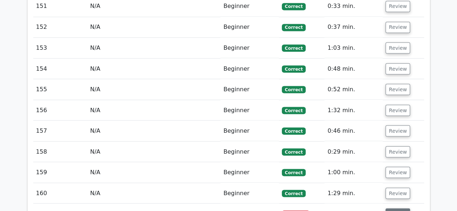
click at [392, 208] on button "Review" at bounding box center [397, 213] width 25 height 11
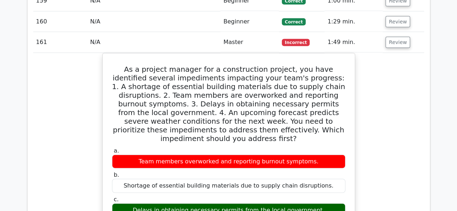
scroll to position [5504, 0]
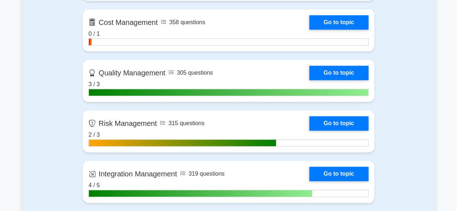
scroll to position [530, 0]
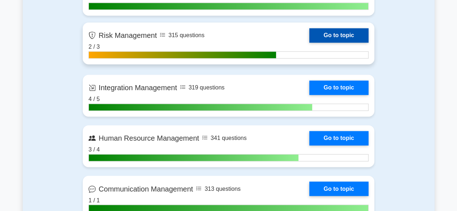
click at [352, 37] on link "Go to topic" at bounding box center [338, 35] width 59 height 14
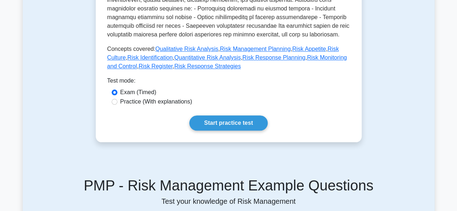
scroll to position [324, 0]
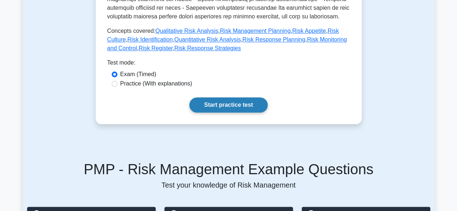
click at [212, 100] on link "Start practice test" at bounding box center [228, 104] width 78 height 15
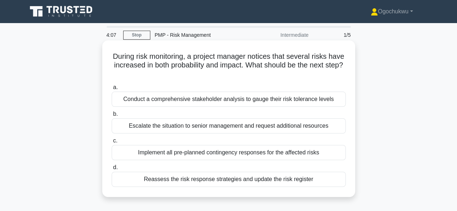
click at [290, 177] on div "Reassess the risk response strategies and update the risk register" at bounding box center [229, 179] width 234 height 15
click at [112, 170] on input "d. Reassess the risk response strategies and update the risk register" at bounding box center [112, 167] width 0 height 5
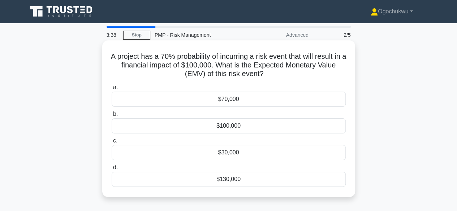
click at [241, 103] on div "$70,000" at bounding box center [229, 99] width 234 height 15
click at [112, 90] on input "a. $70,000" at bounding box center [112, 87] width 0 height 5
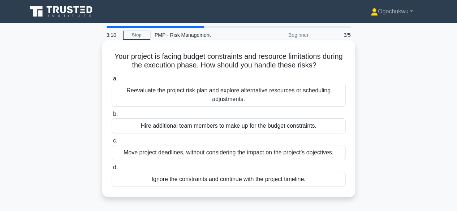
click at [239, 95] on div "Reevaluate the project risk plan and explore alternative resources or schedulin…" at bounding box center [229, 95] width 234 height 24
click at [112, 81] on input "a. Reevaluate the project risk plan and explore alternative resources or schedu…" at bounding box center [112, 79] width 0 height 5
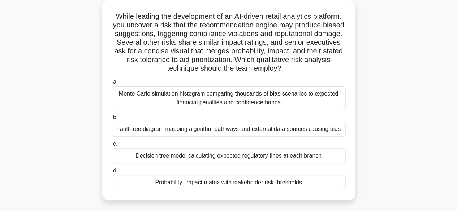
scroll to position [48, 0]
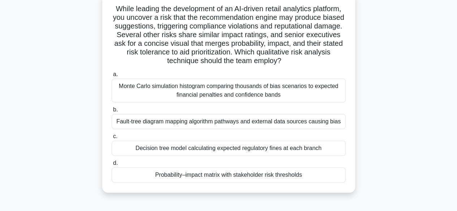
click at [211, 180] on div "Probability–impact matrix with stakeholder risk thresholds" at bounding box center [229, 174] width 234 height 15
click at [112, 166] on input "d. Probability–impact matrix with stakeholder risk thresholds" at bounding box center [112, 163] width 0 height 5
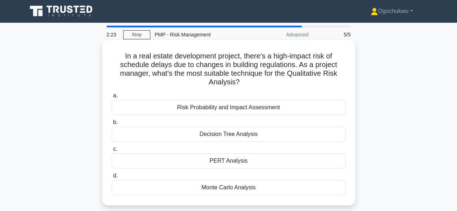
scroll to position [0, 0]
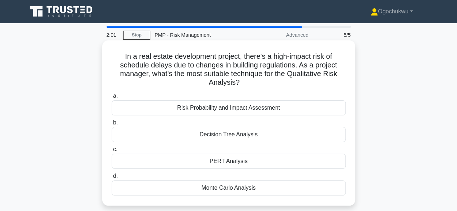
click at [231, 108] on div "Risk Probability and Impact Assessment" at bounding box center [229, 107] width 234 height 15
click at [112, 99] on input "a. Risk Probability and Impact Assessment" at bounding box center [112, 96] width 0 height 5
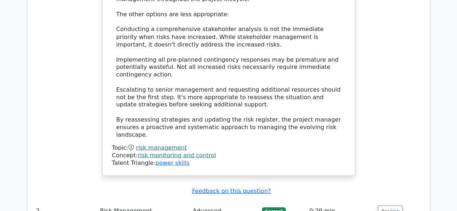
scroll to position [736, 0]
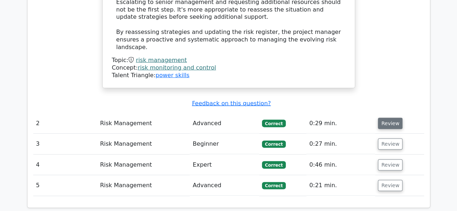
click at [389, 118] on button "Review" at bounding box center [390, 123] width 25 height 11
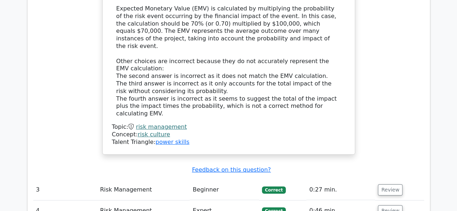
scroll to position [1054, 0]
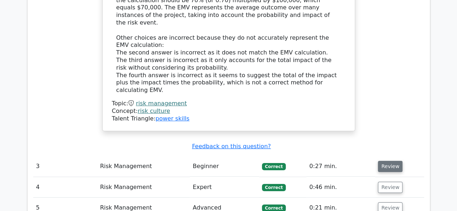
click at [391, 161] on button "Review" at bounding box center [390, 166] width 25 height 11
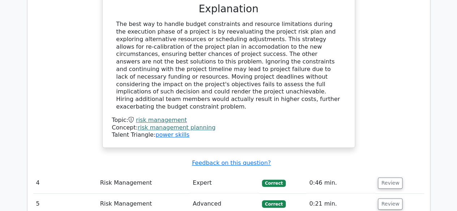
scroll to position [1400, 0]
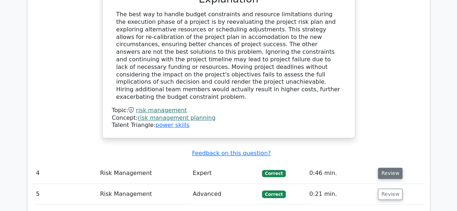
click at [384, 168] on button "Review" at bounding box center [390, 173] width 25 height 11
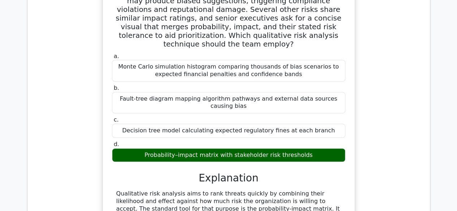
scroll to position [1819, 0]
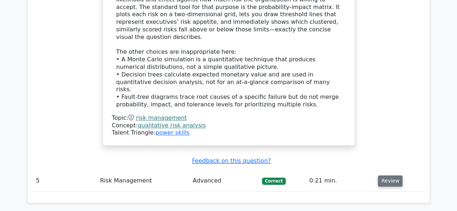
click at [395, 175] on button "Review" at bounding box center [390, 180] width 25 height 11
